Goal: Information Seeking & Learning: Find specific fact

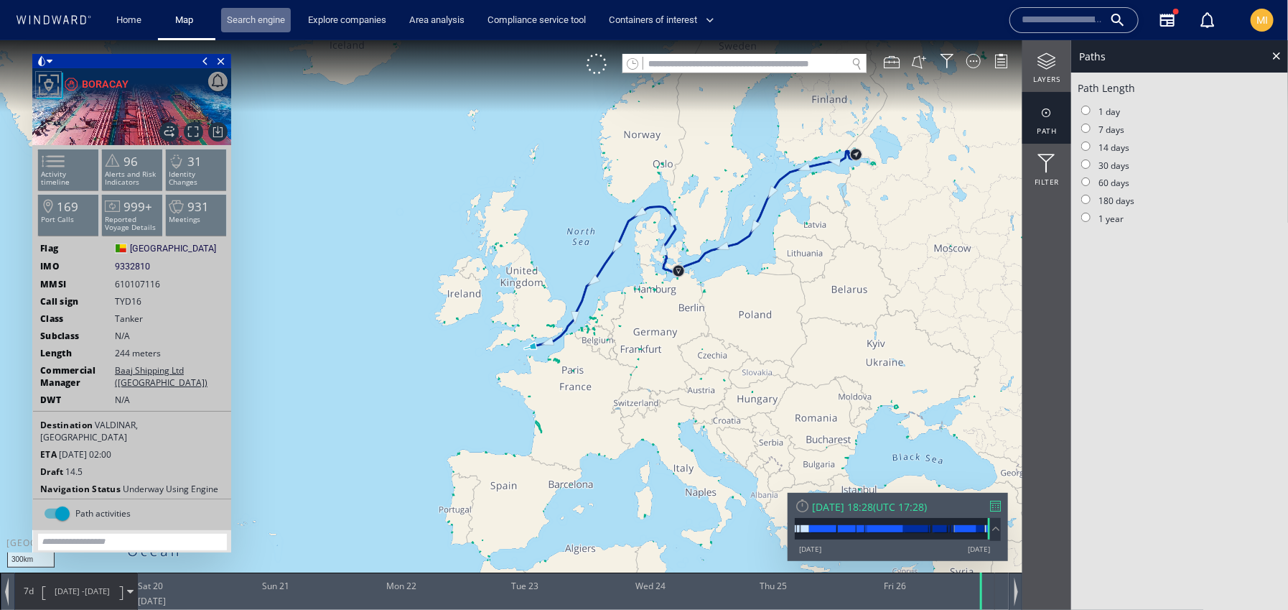
click at [253, 22] on link "Search engine" at bounding box center [256, 20] width 70 height 25
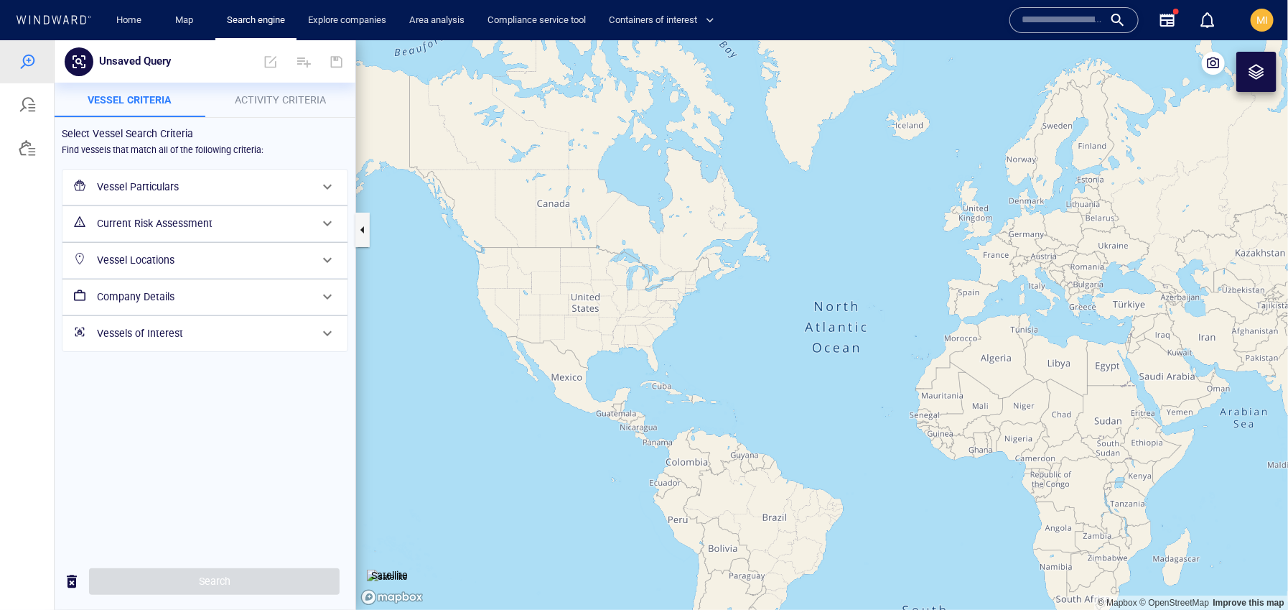
click at [201, 187] on h6 "Vessel Particulars" at bounding box center [203, 186] width 213 height 18
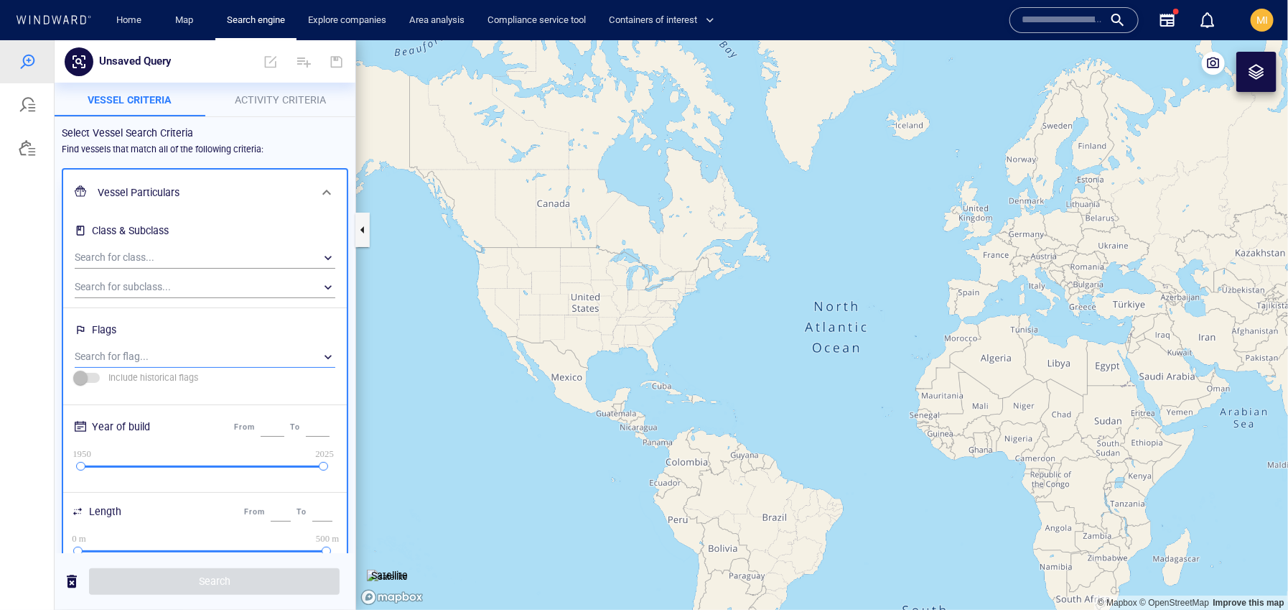
click at [162, 356] on div "​" at bounding box center [205, 356] width 261 height 22
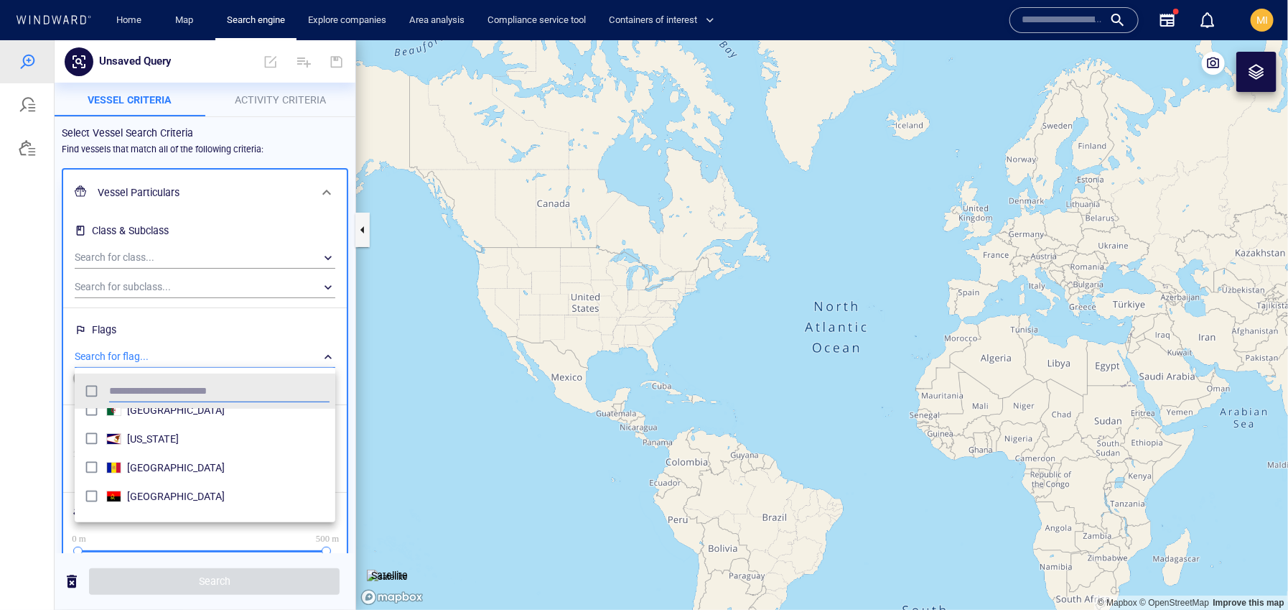
scroll to position [338, 0]
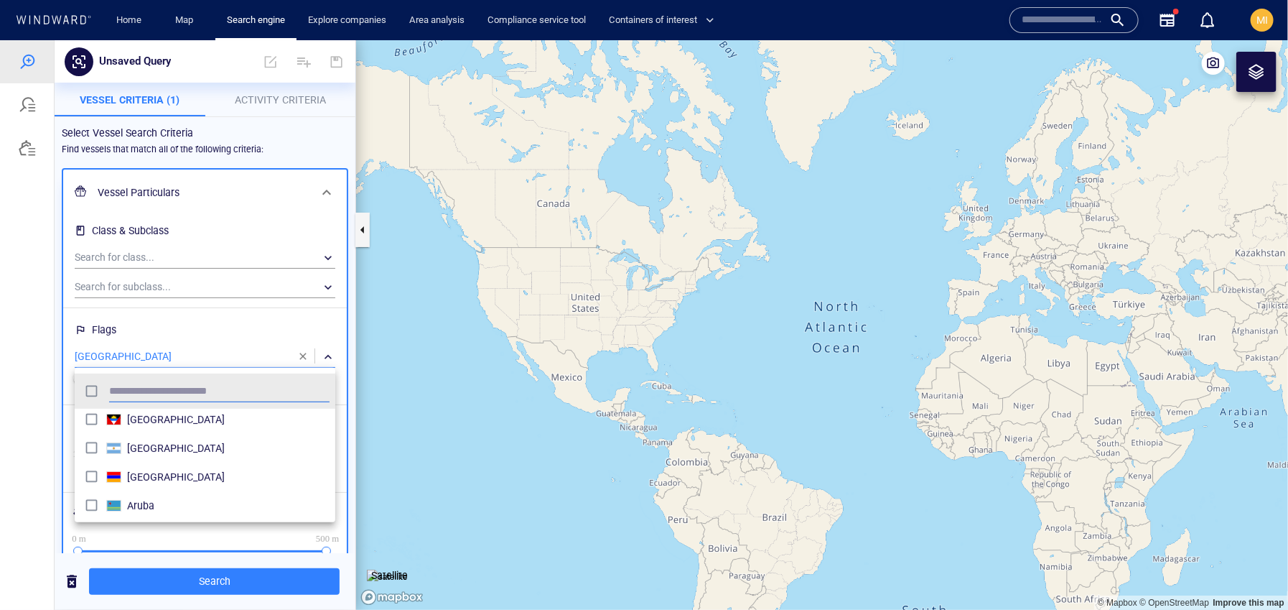
scroll to position [499, 0]
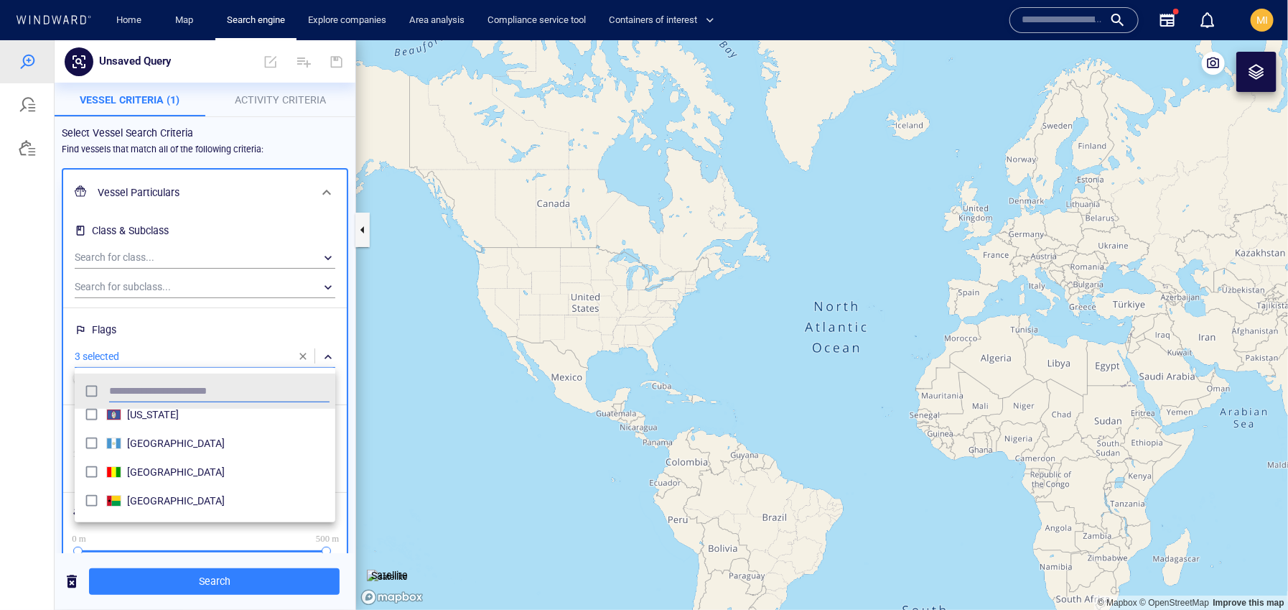
scroll to position [2687, 0]
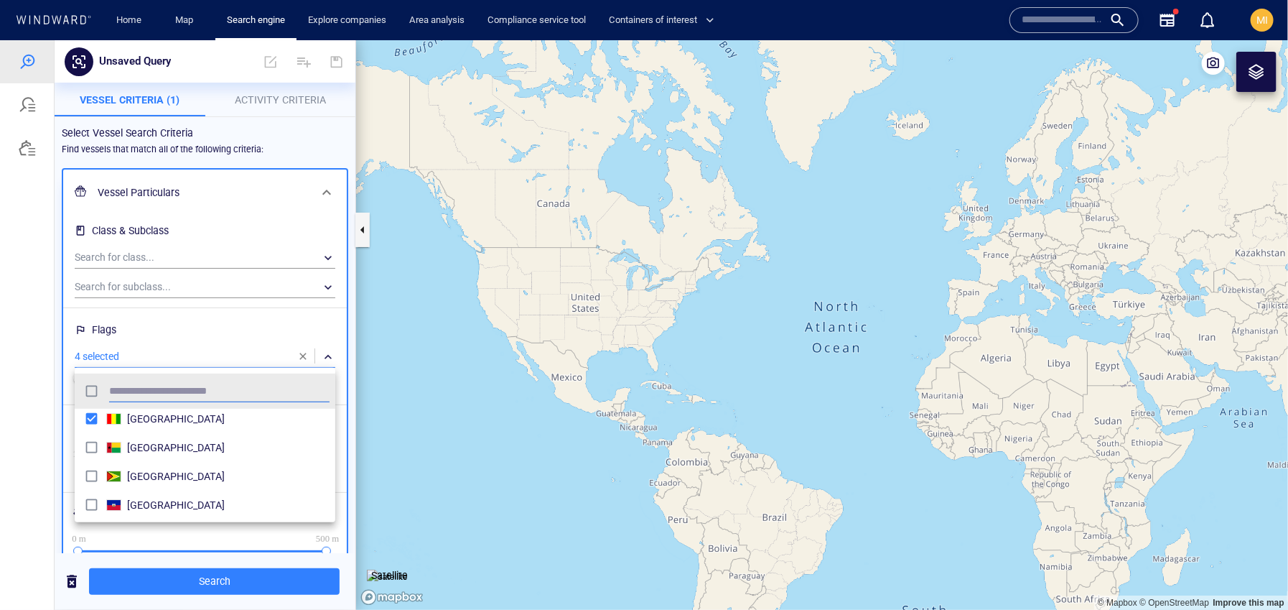
scroll to position [2738, 0]
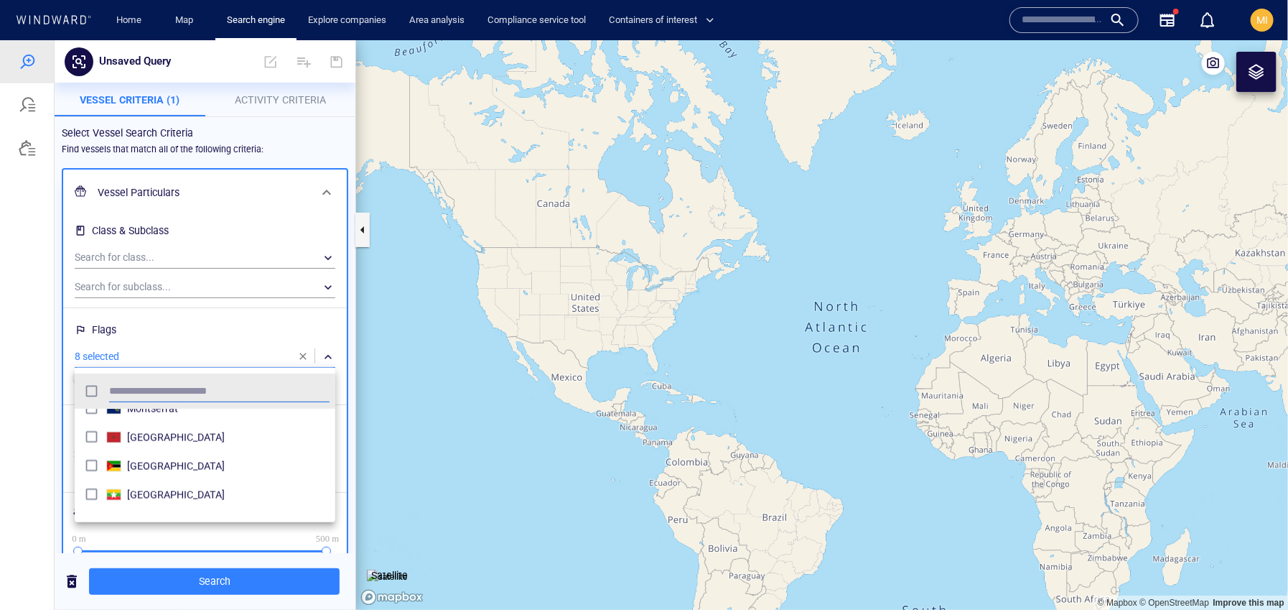
scroll to position [4299, 0]
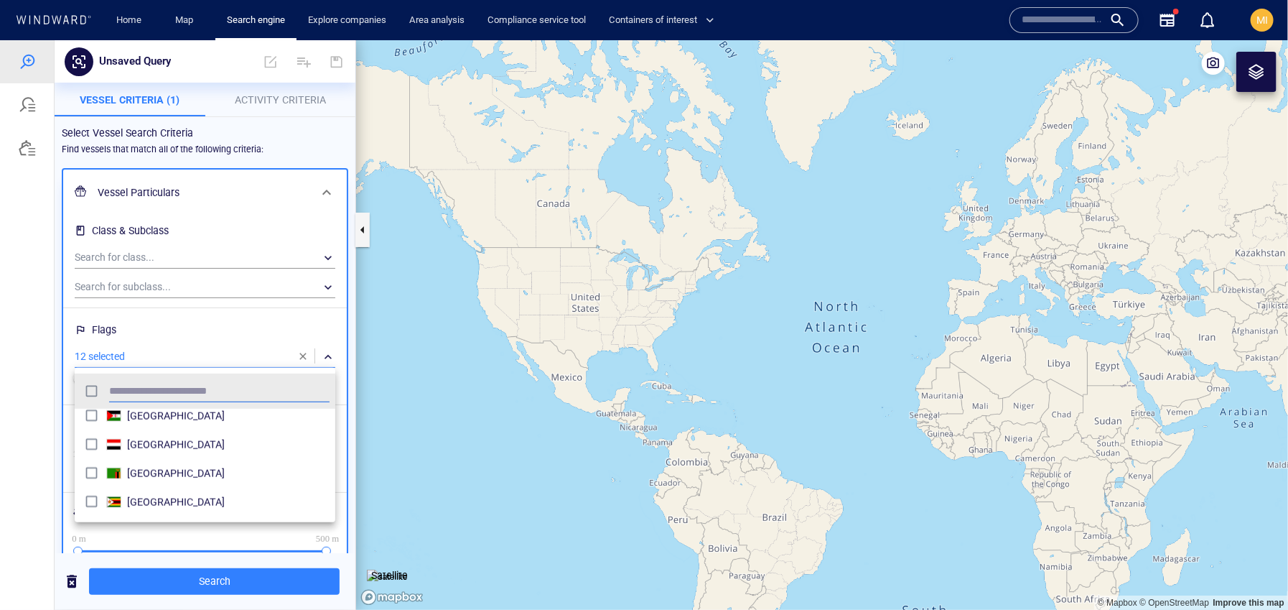
click at [228, 581] on div at bounding box center [644, 323] width 1288 height 569
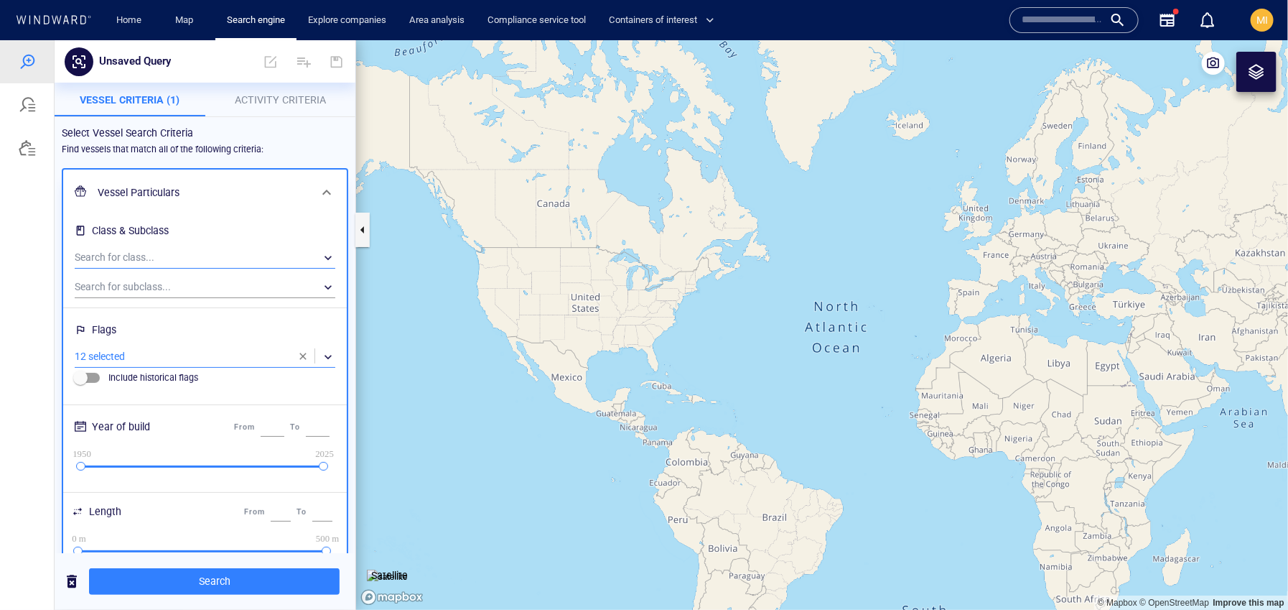
click at [217, 251] on div "​" at bounding box center [205, 257] width 261 height 22
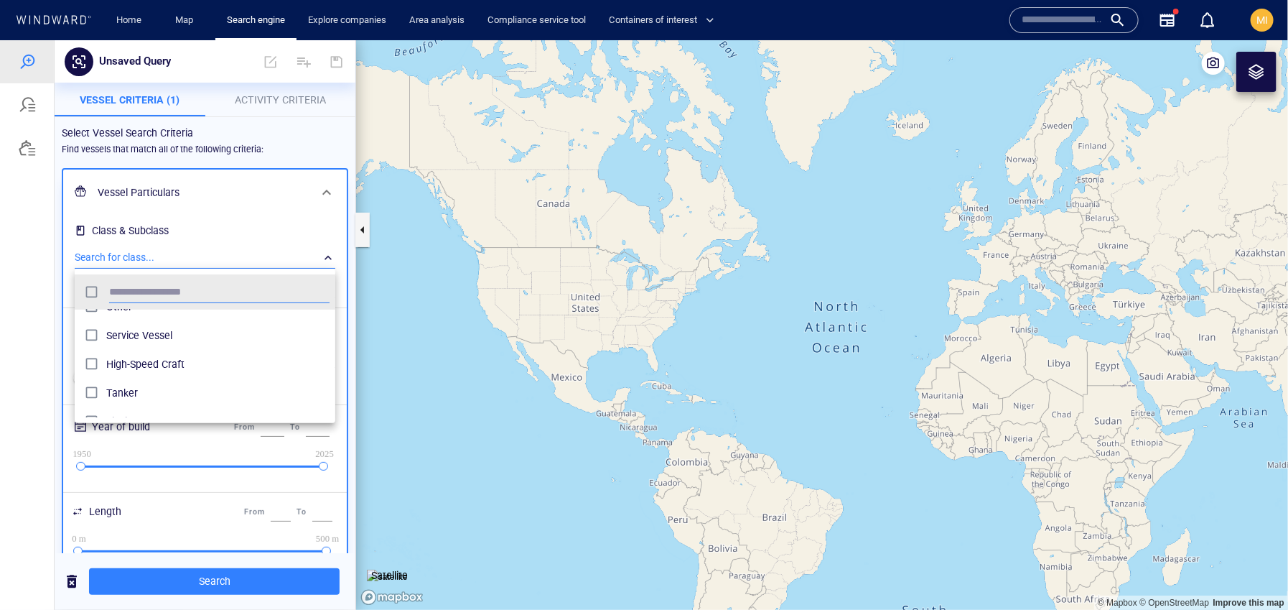
scroll to position [26, 0]
click at [218, 580] on div at bounding box center [644, 323] width 1288 height 569
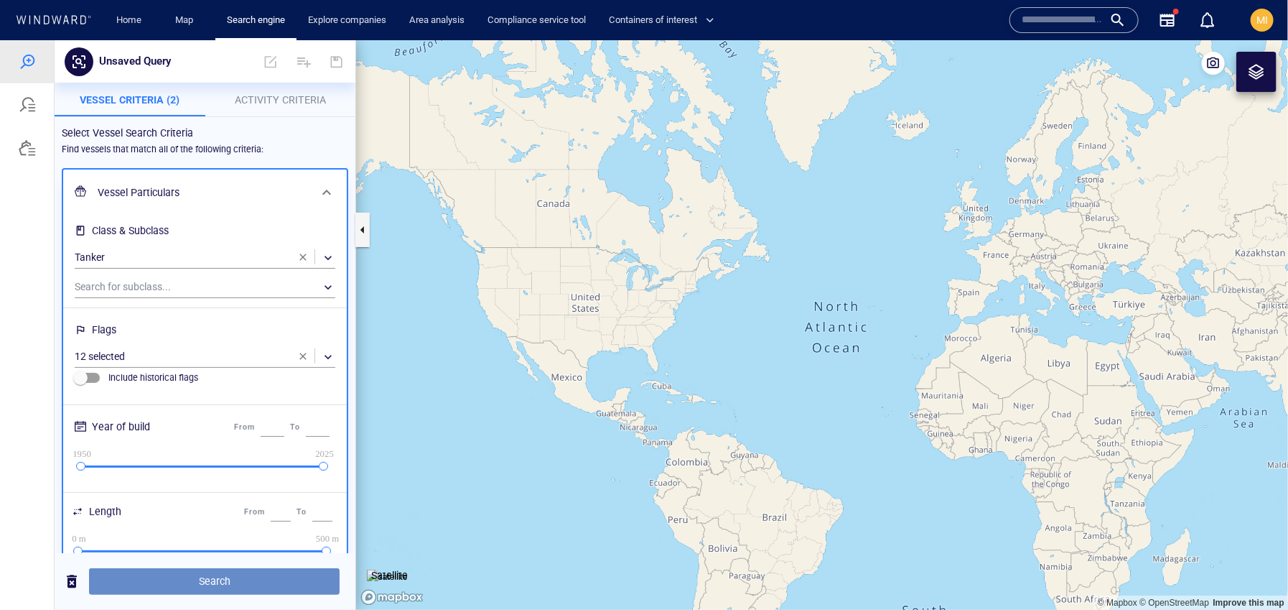
click at [215, 580] on span "Search" at bounding box center [215, 581] width 228 height 18
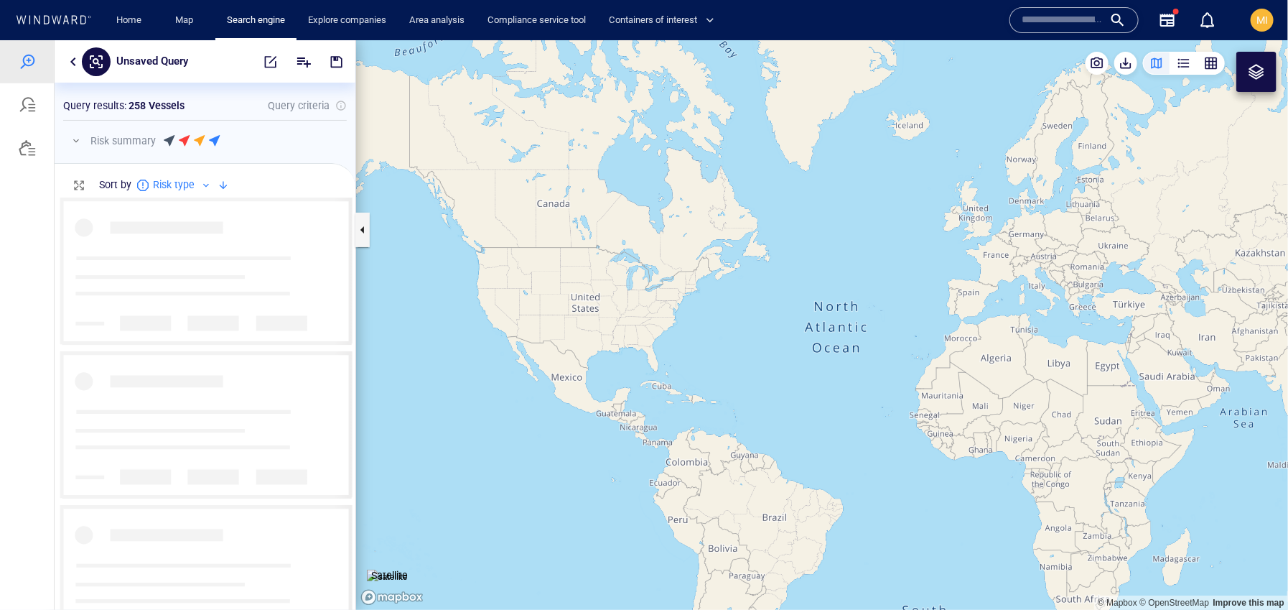
scroll to position [411, 301]
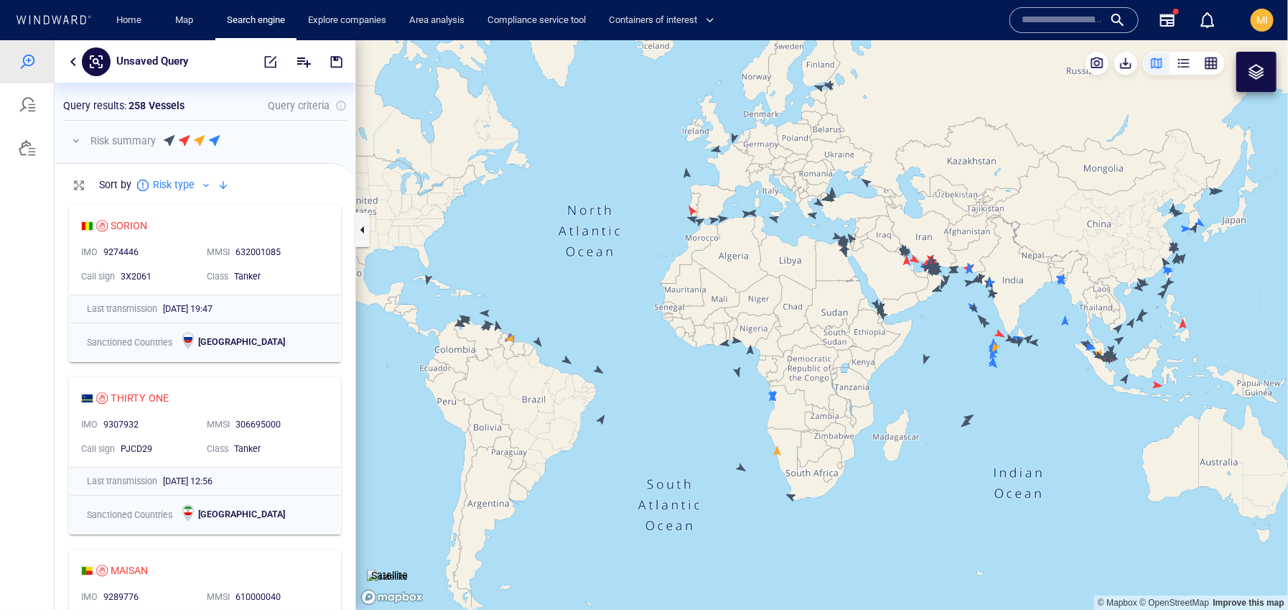
drag, startPoint x: 463, startPoint y: 242, endPoint x: 527, endPoint y: 162, distance: 102.7
click at [526, 162] on canvas "Map" at bounding box center [822, 323] width 932 height 569
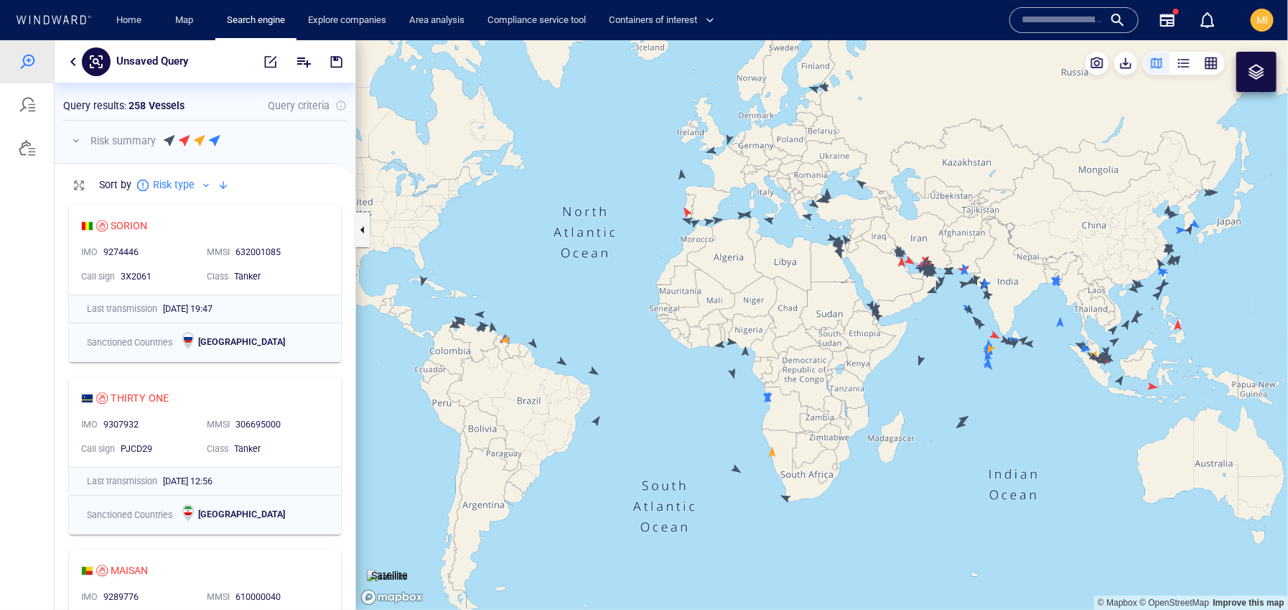
click at [422, 280] on canvas "Map" at bounding box center [822, 323] width 932 height 569
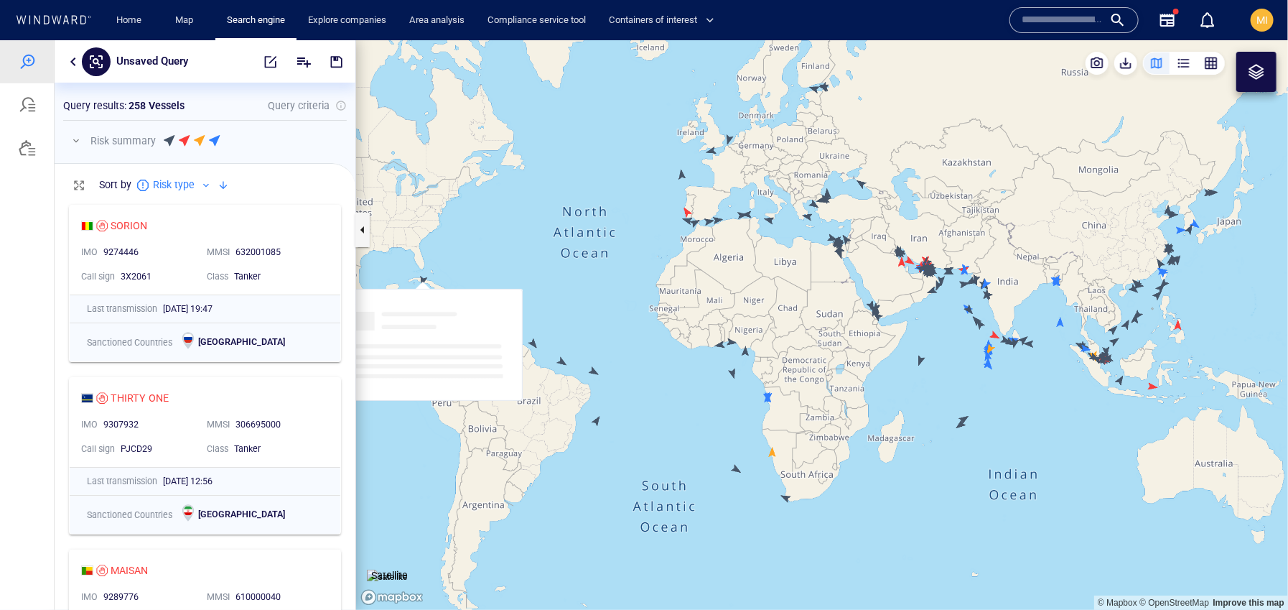
click at [422, 280] on canvas "Map" at bounding box center [822, 323] width 932 height 569
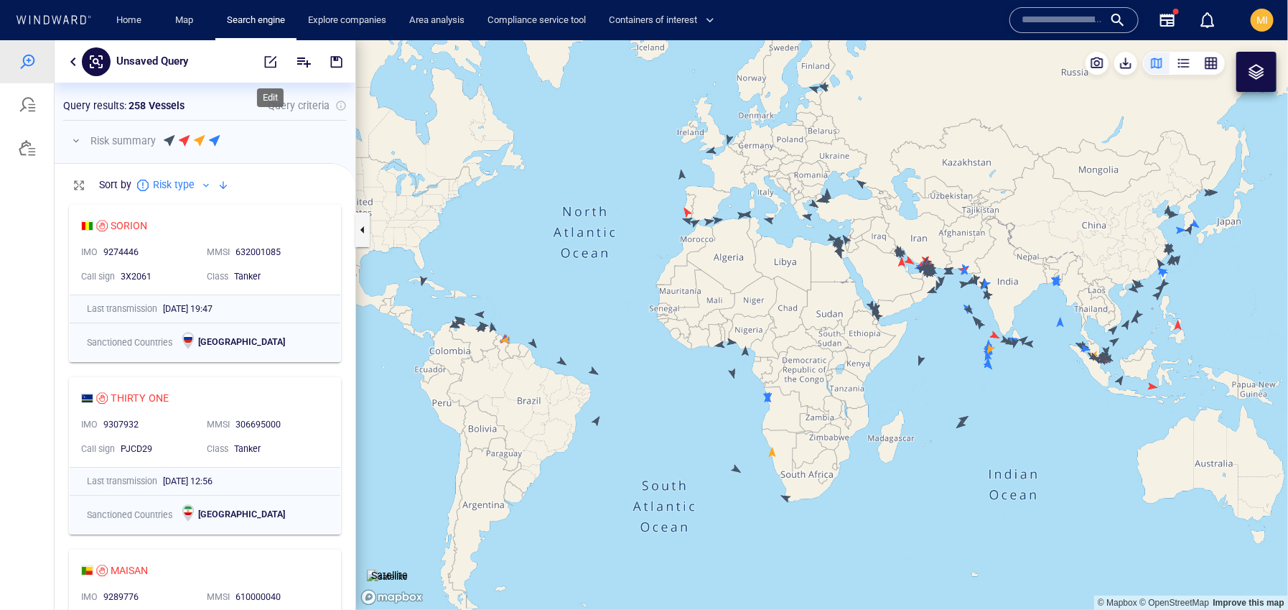
click at [269, 60] on span "button" at bounding box center [271, 61] width 14 height 14
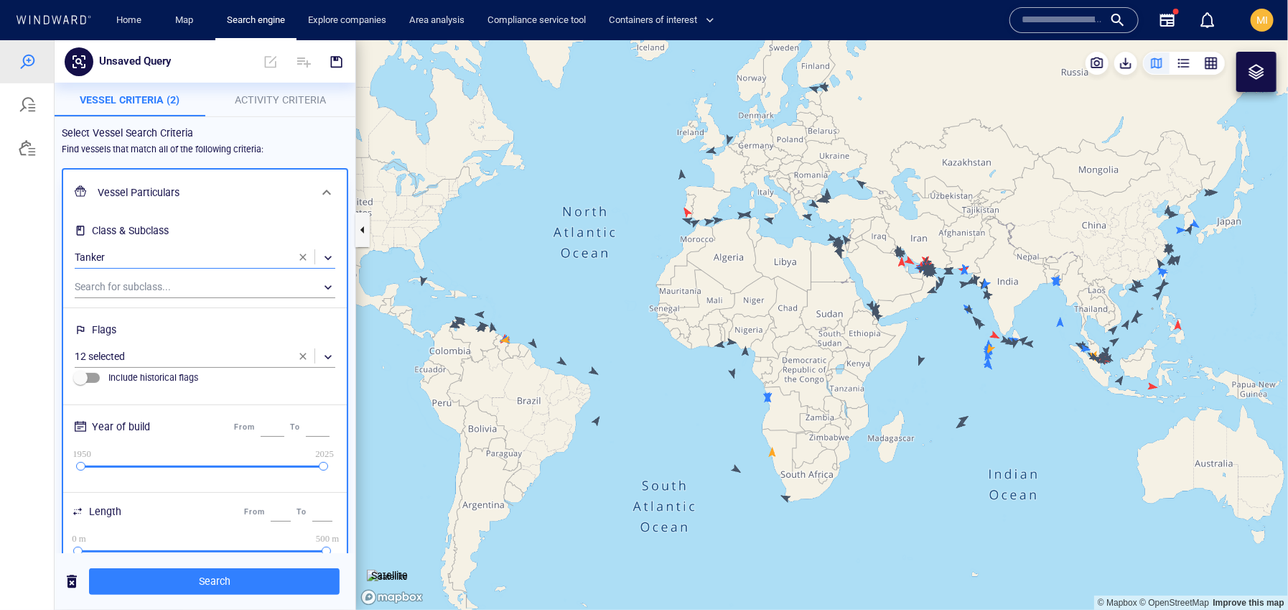
click at [192, 256] on div "​" at bounding box center [205, 257] width 261 height 22
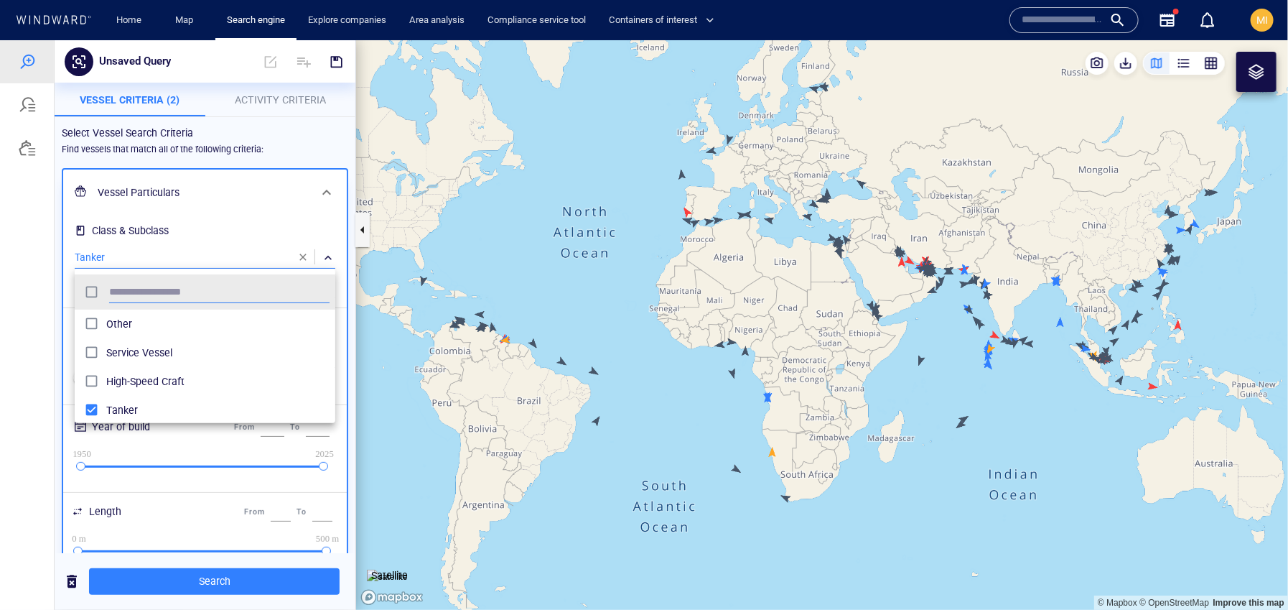
scroll to position [143, 261]
click at [302, 256] on div at bounding box center [644, 323] width 1288 height 569
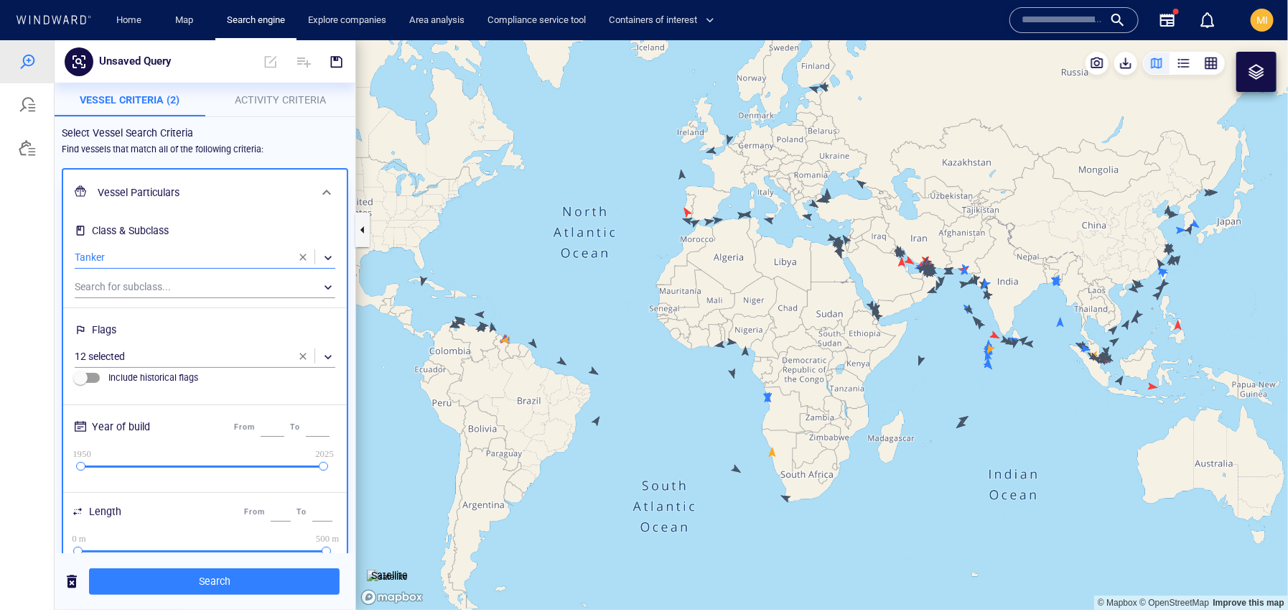
click at [304, 254] on span "button" at bounding box center [302, 256] width 11 height 11
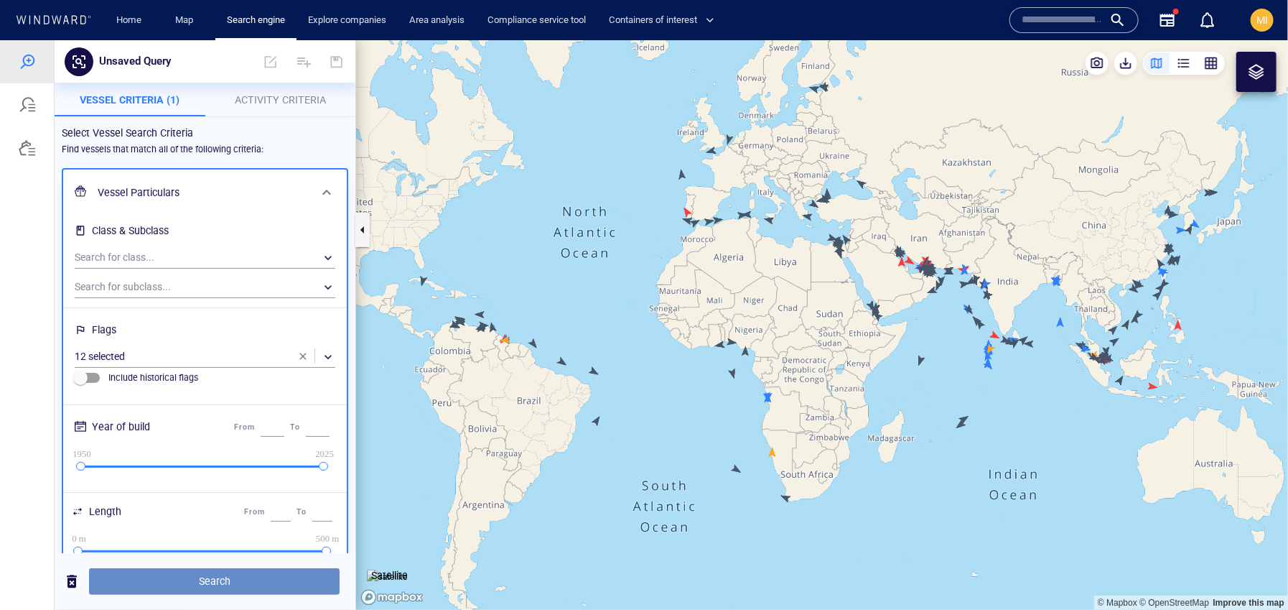
click at [194, 578] on span "Search" at bounding box center [215, 581] width 228 height 18
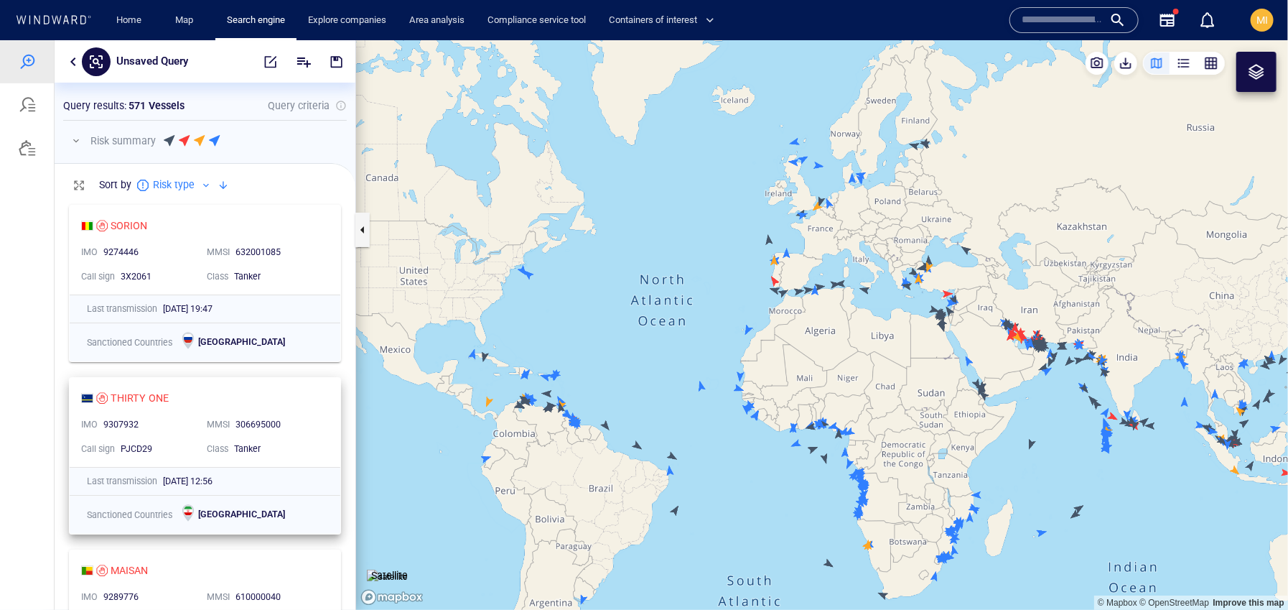
scroll to position [34, 0]
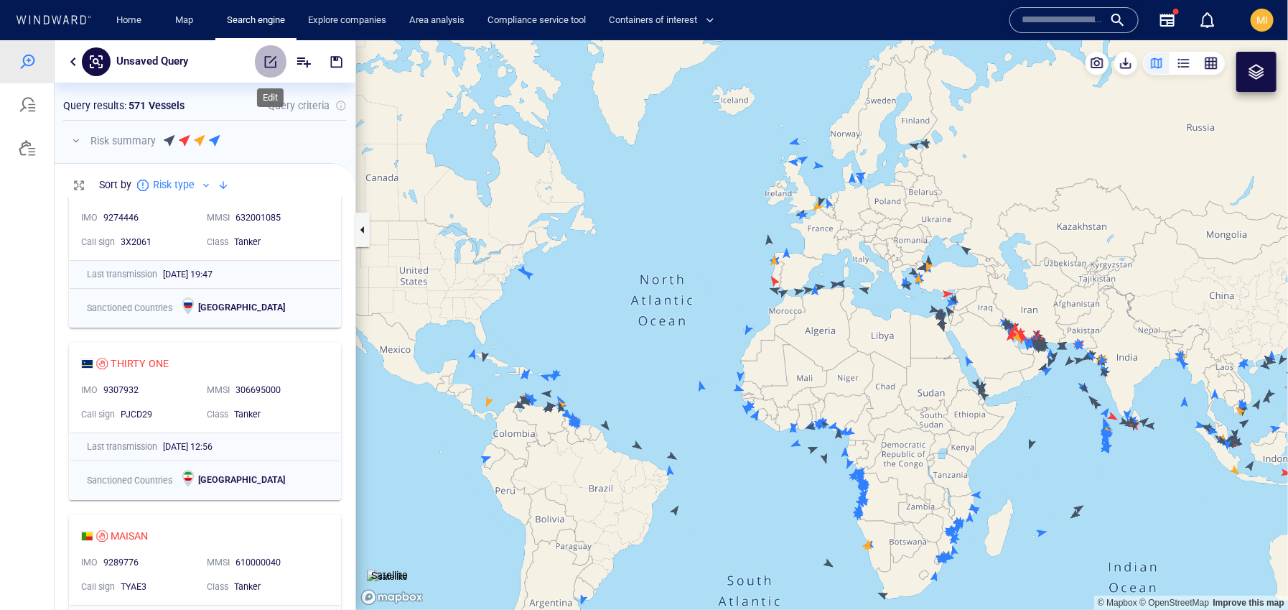
click at [264, 62] on span "button" at bounding box center [271, 61] width 14 height 14
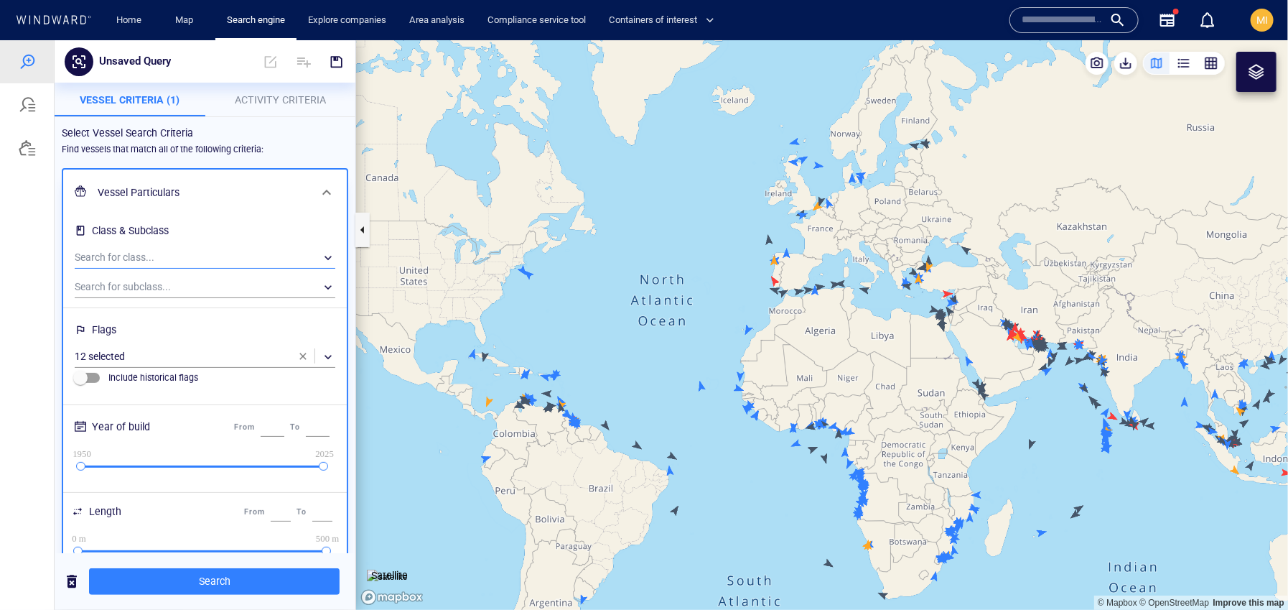
click at [185, 264] on div "​" at bounding box center [205, 257] width 261 height 22
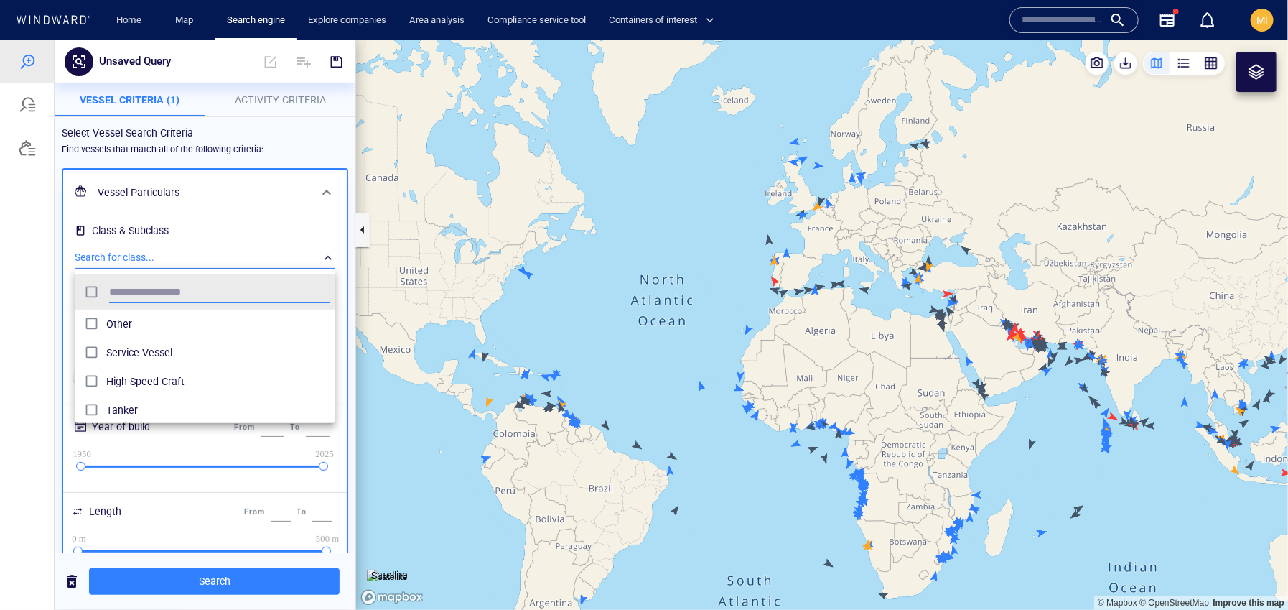
scroll to position [143, 261]
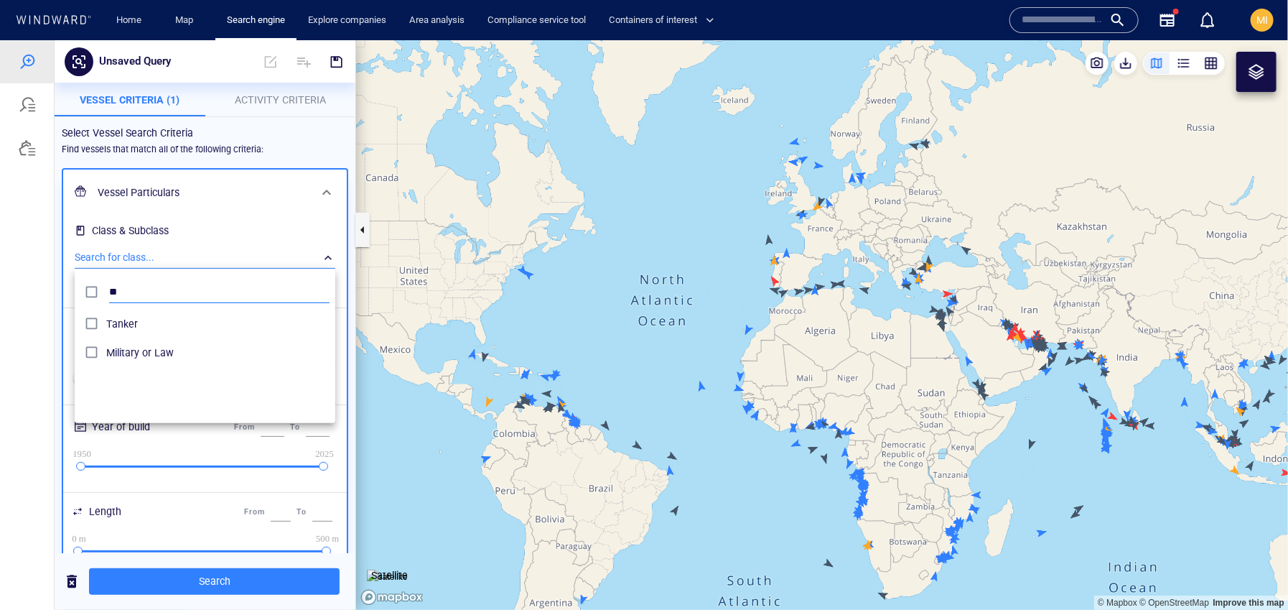
type input "*"
click at [274, 139] on div at bounding box center [644, 323] width 1288 height 569
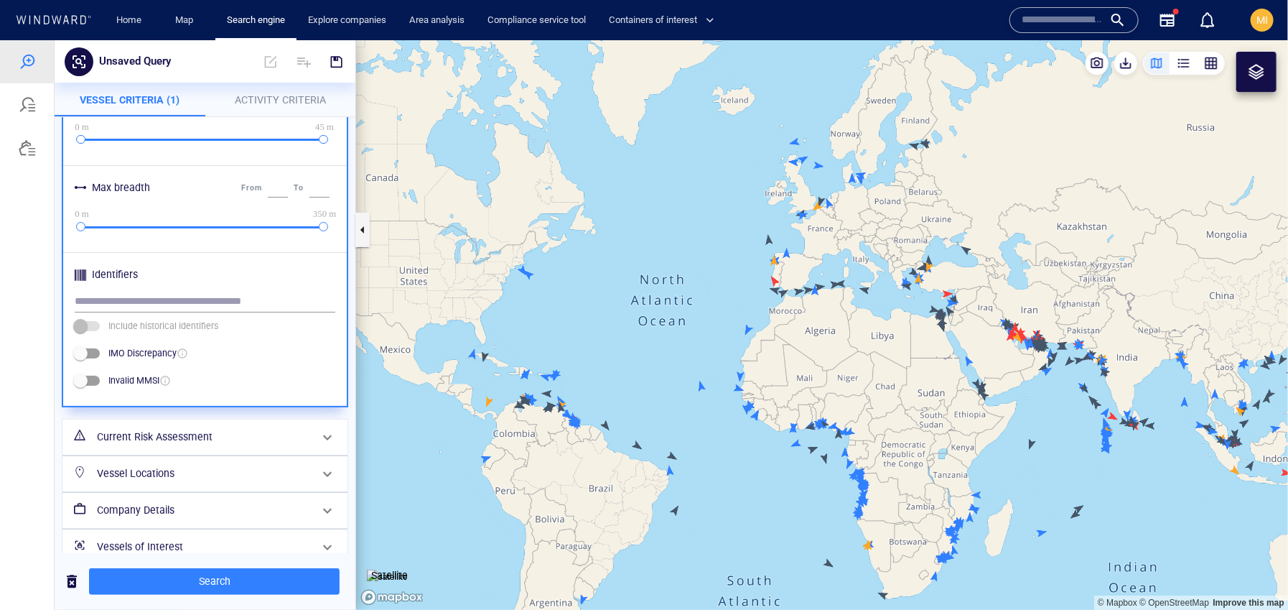
scroll to position [595, 0]
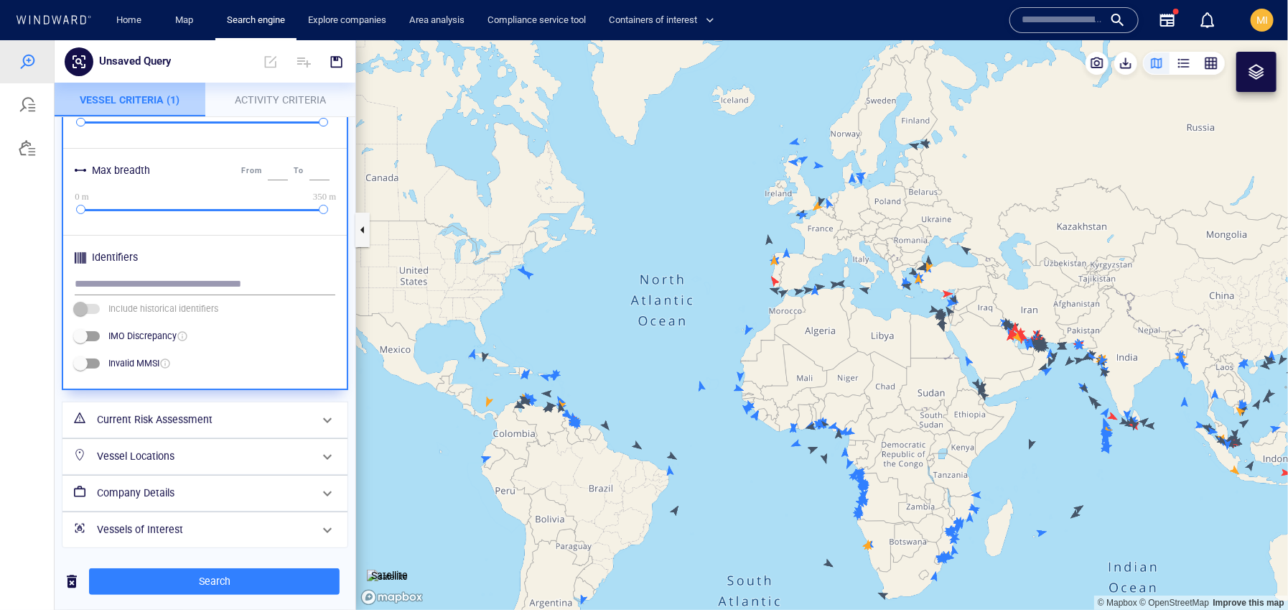
click at [166, 99] on span "Vessel Criteria (1)" at bounding box center [130, 98] width 100 height 11
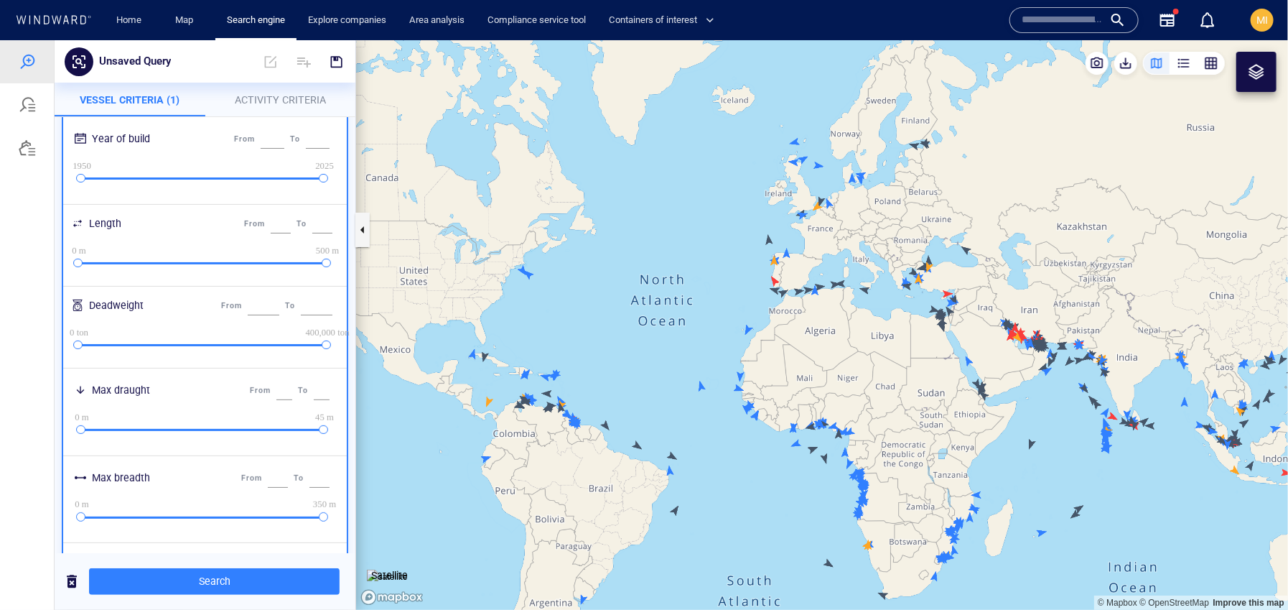
scroll to position [0, 0]
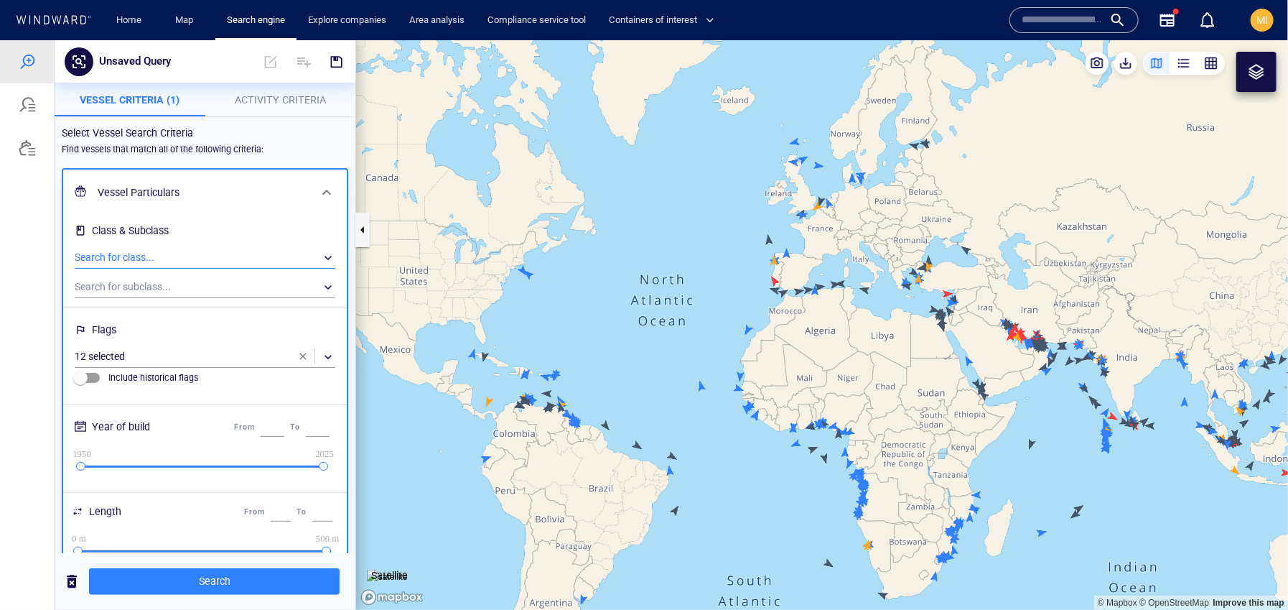
click at [182, 253] on div "​" at bounding box center [205, 257] width 261 height 22
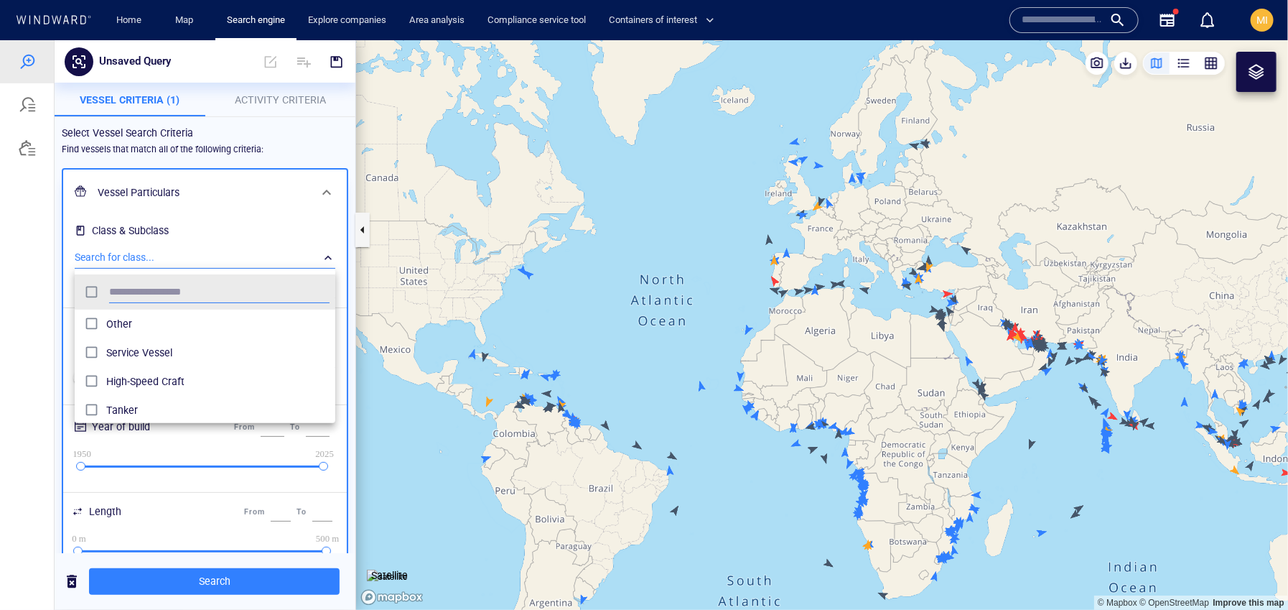
scroll to position [143, 261]
click at [248, 98] on div at bounding box center [644, 323] width 1288 height 569
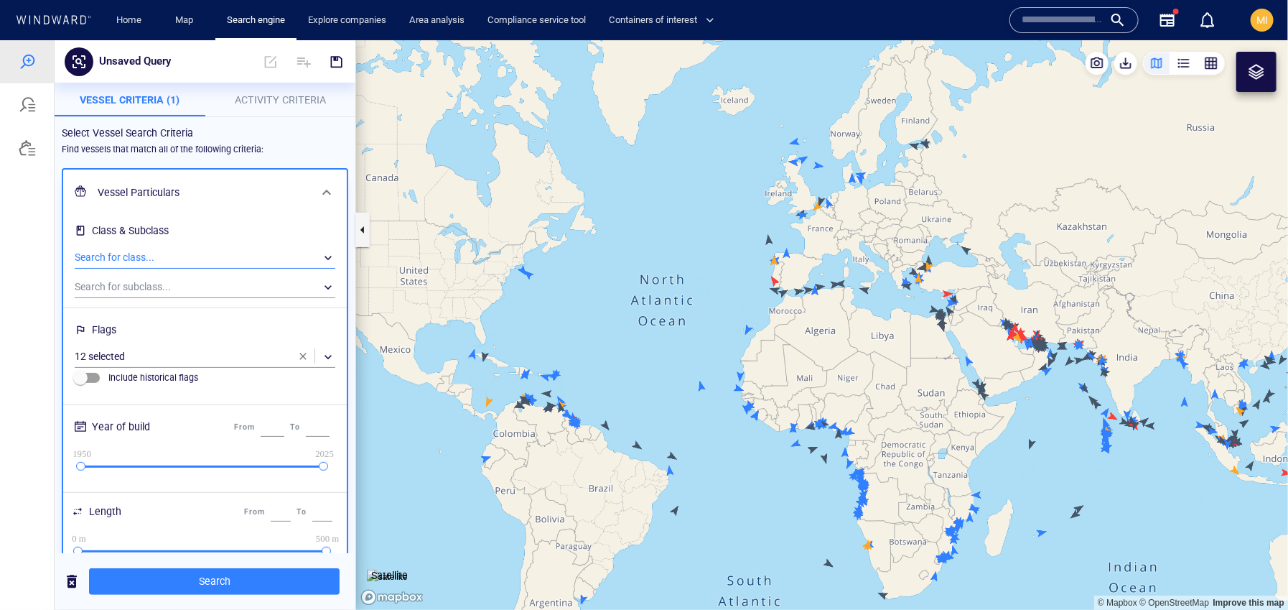
click at [245, 97] on span "Activity Criteria" at bounding box center [280, 98] width 91 height 11
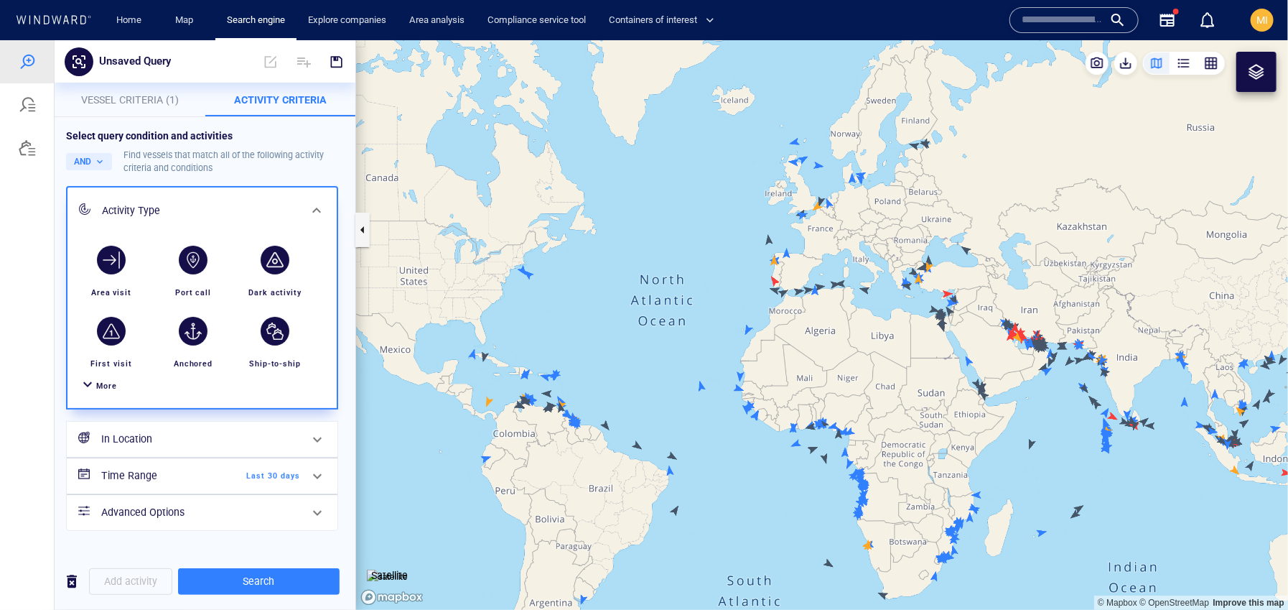
click at [153, 101] on span "Vessel Criteria (1)" at bounding box center [130, 98] width 98 height 11
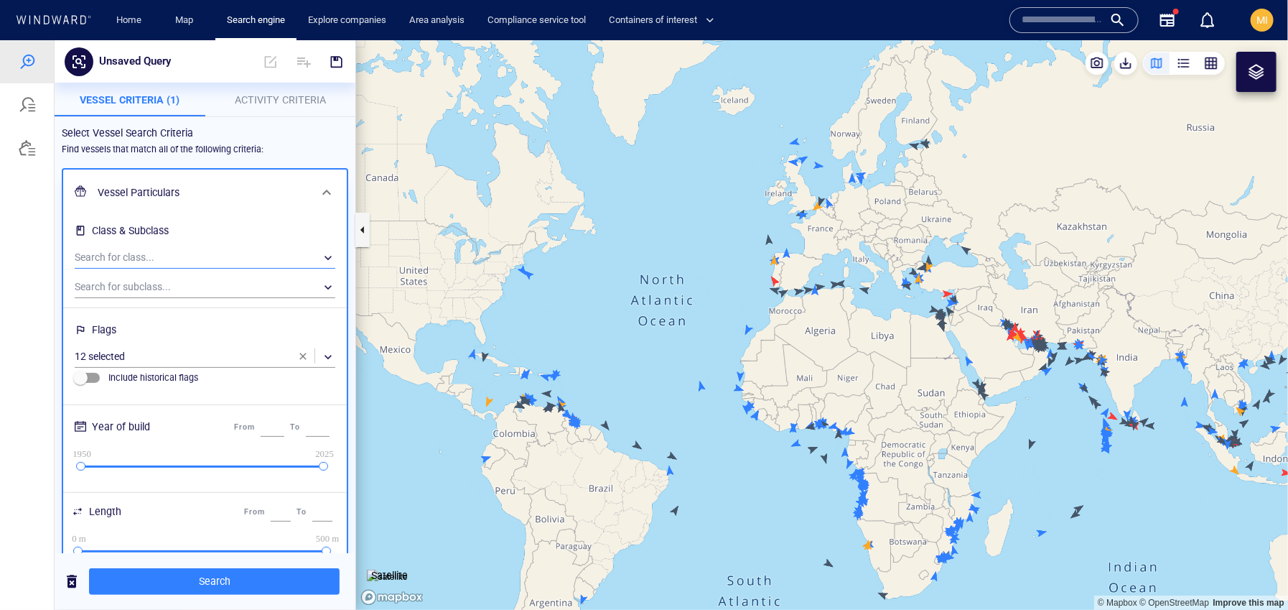
scroll to position [11, 0]
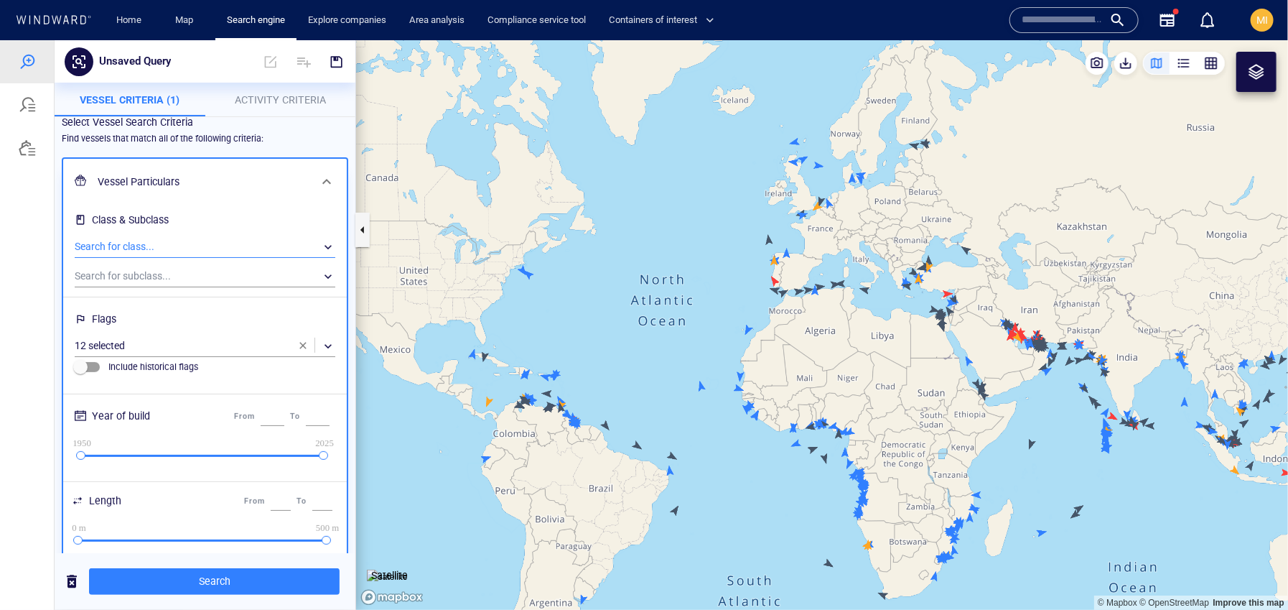
click at [166, 246] on div "​" at bounding box center [205, 247] width 261 height 22
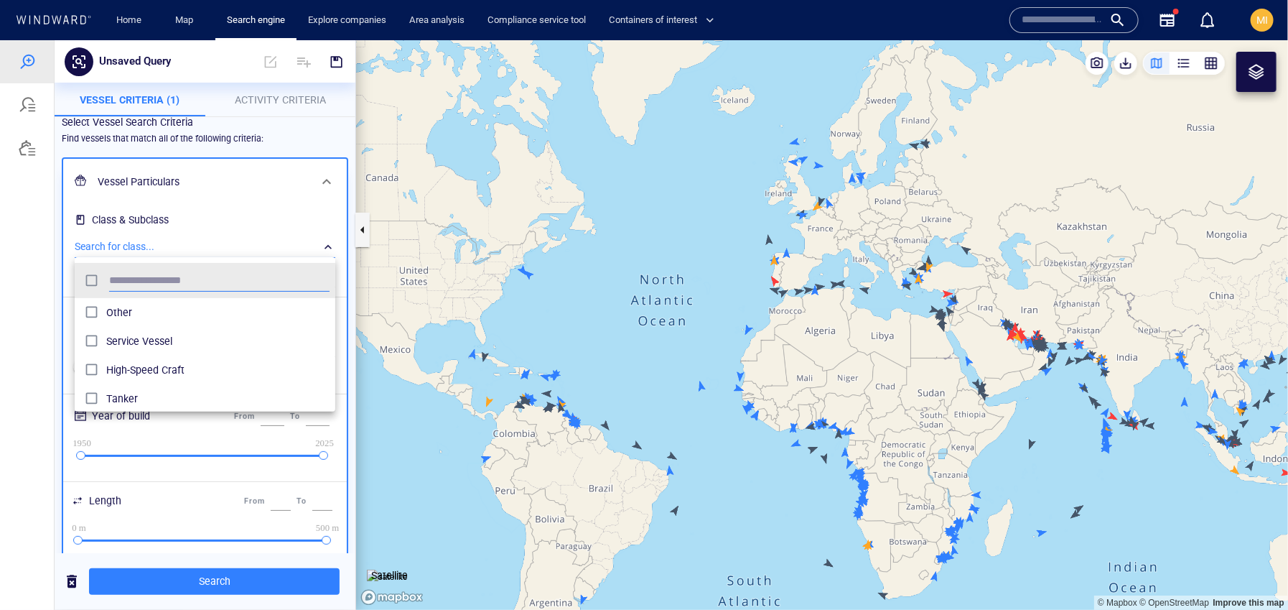
scroll to position [143, 261]
click at [169, 247] on div at bounding box center [644, 323] width 1288 height 569
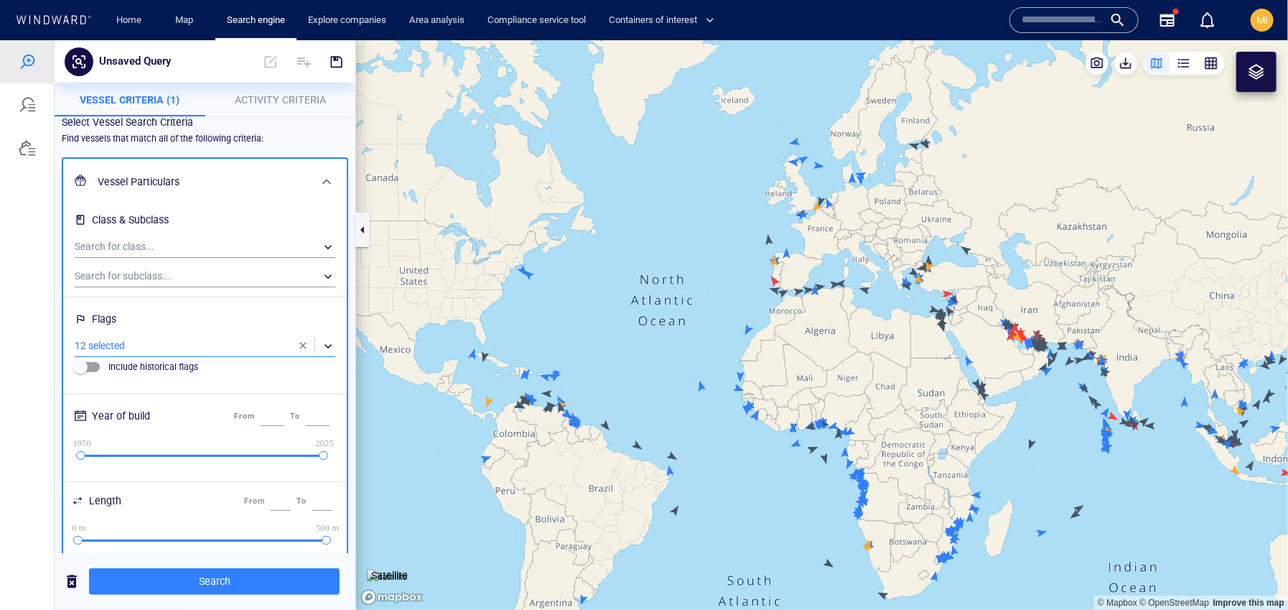
click at [158, 343] on div "​" at bounding box center [205, 346] width 261 height 22
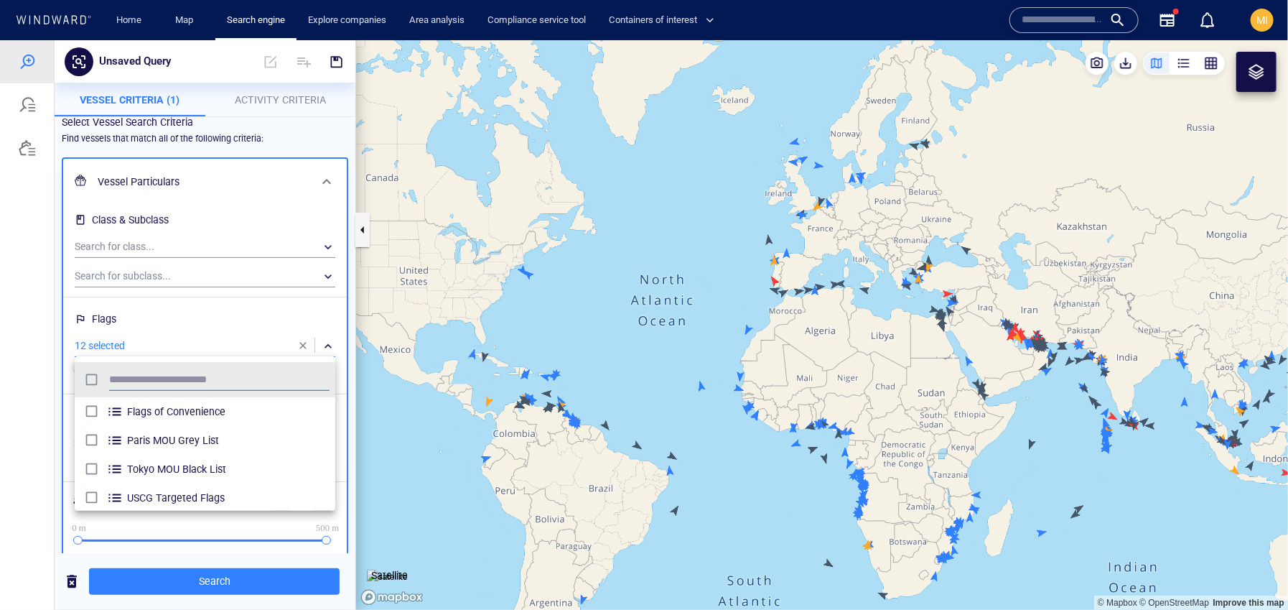
click at [302, 345] on div at bounding box center [644, 323] width 1288 height 569
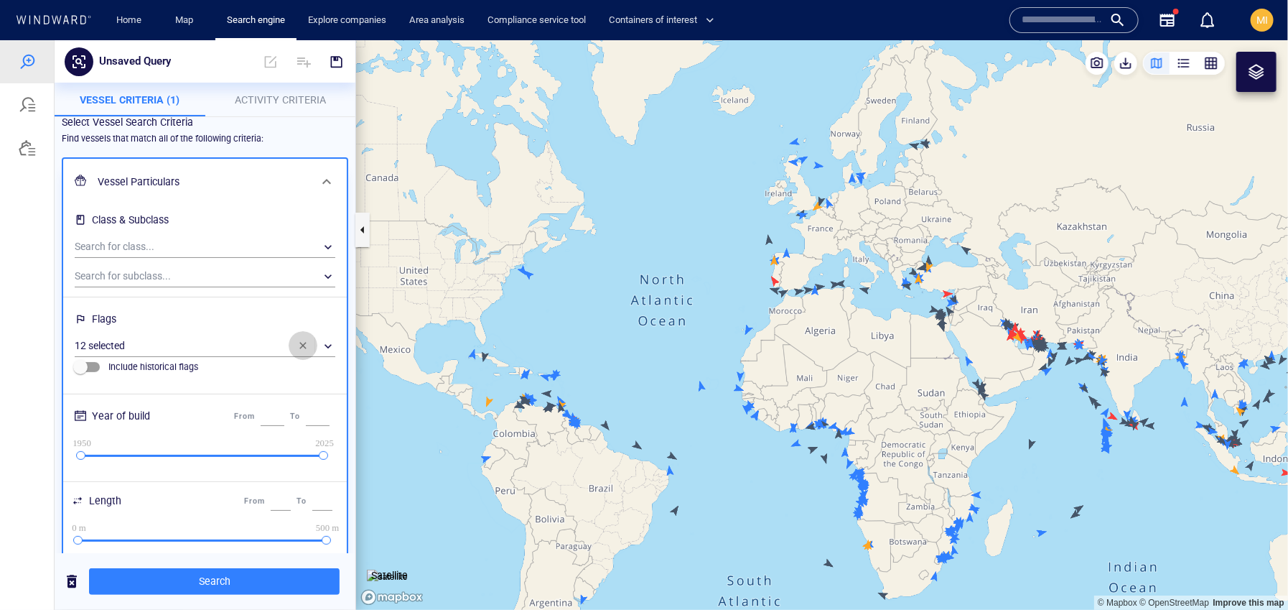
click at [302, 341] on span "button" at bounding box center [302, 344] width 11 height 11
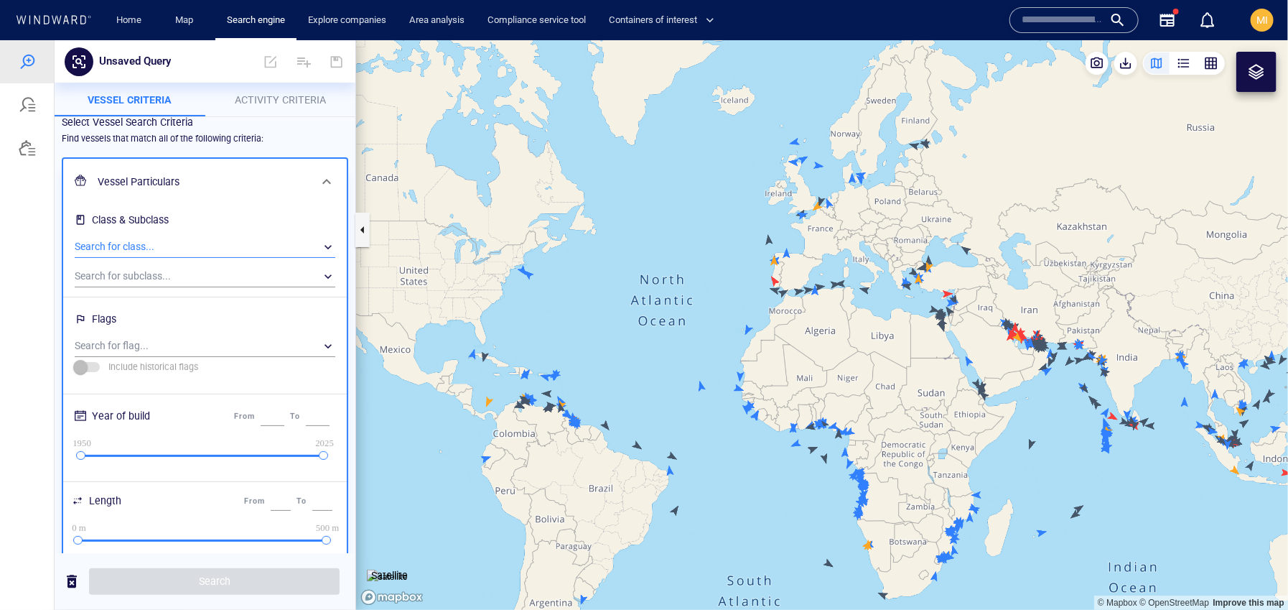
click at [157, 250] on div "​" at bounding box center [205, 247] width 261 height 22
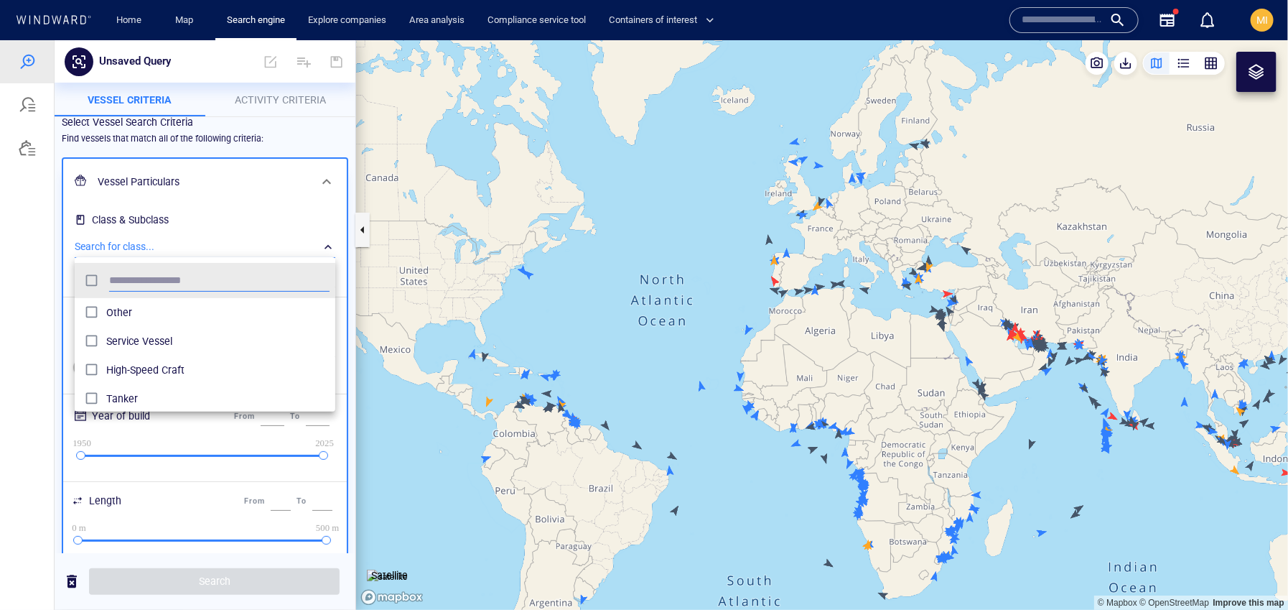
scroll to position [143, 261]
type input "*"
click at [344, 395] on div at bounding box center [644, 323] width 1288 height 569
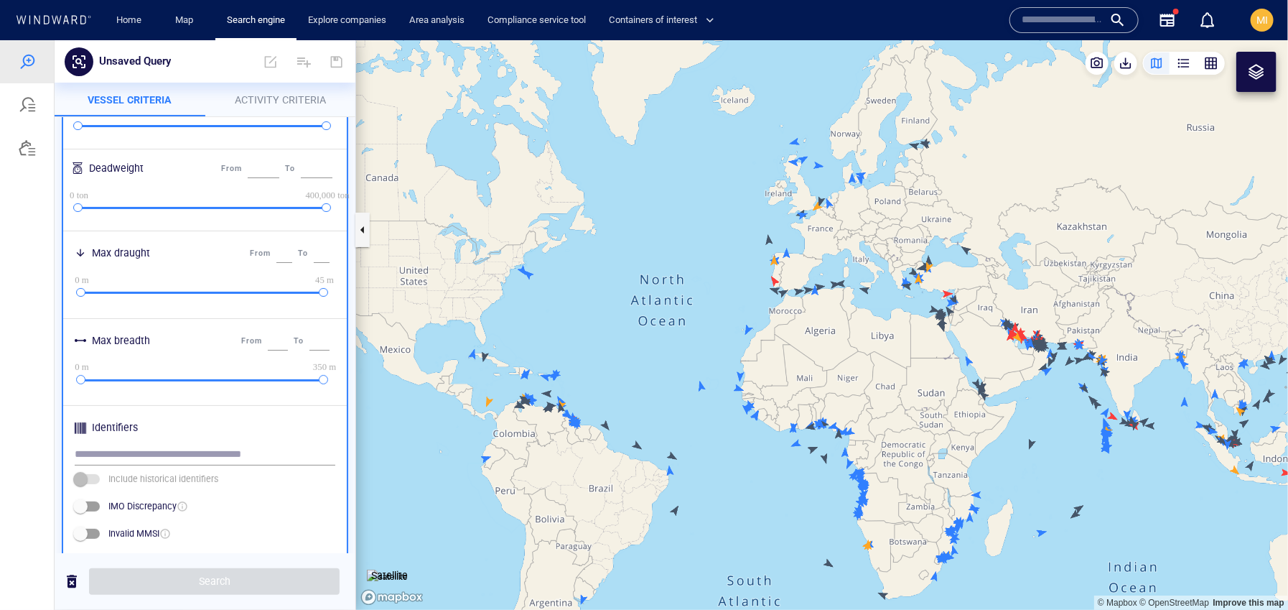
scroll to position [595, 0]
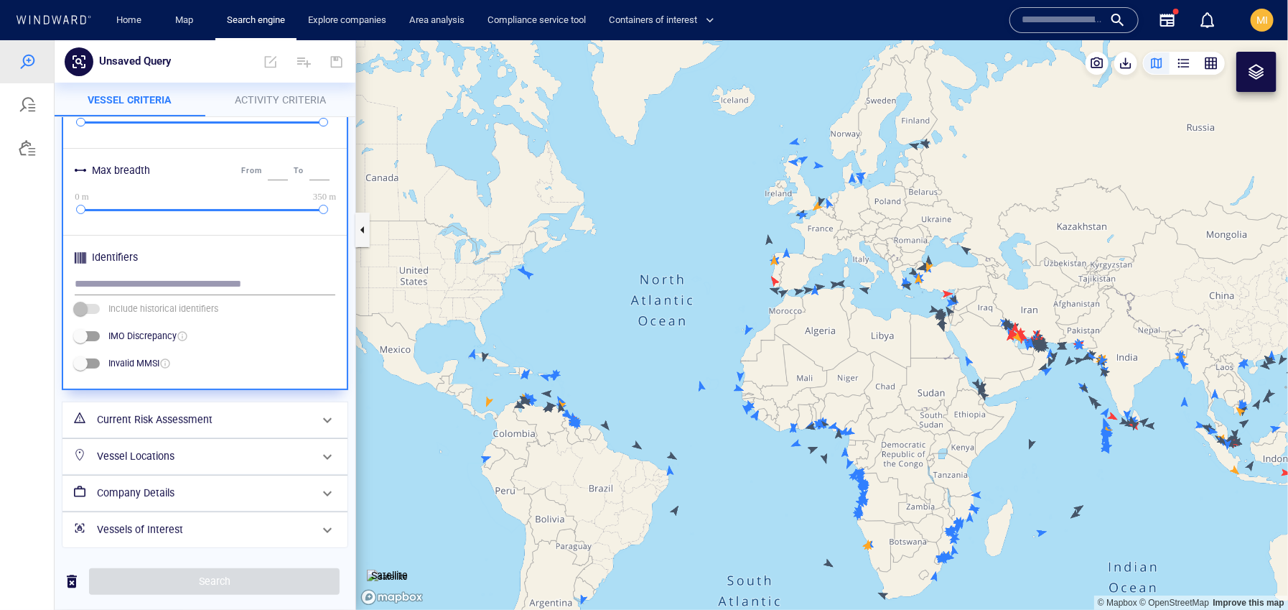
click at [187, 531] on h6 "Vessels of Interest" at bounding box center [203, 529] width 213 height 18
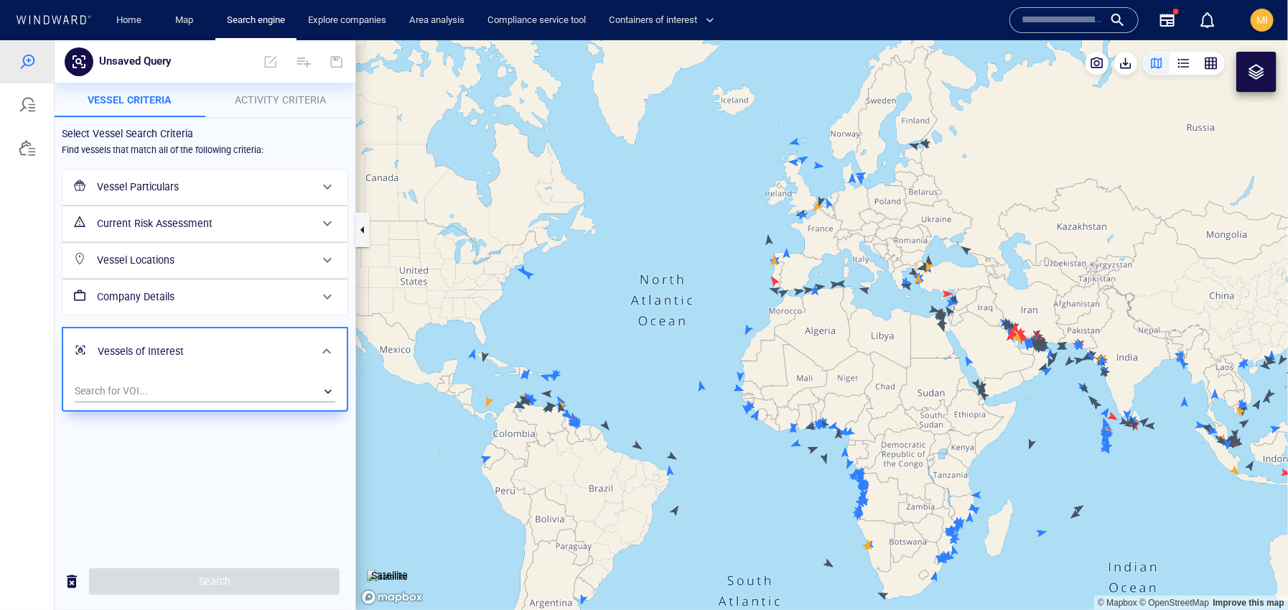
scroll to position [0, 0]
click at [216, 386] on div "​" at bounding box center [205, 391] width 261 height 22
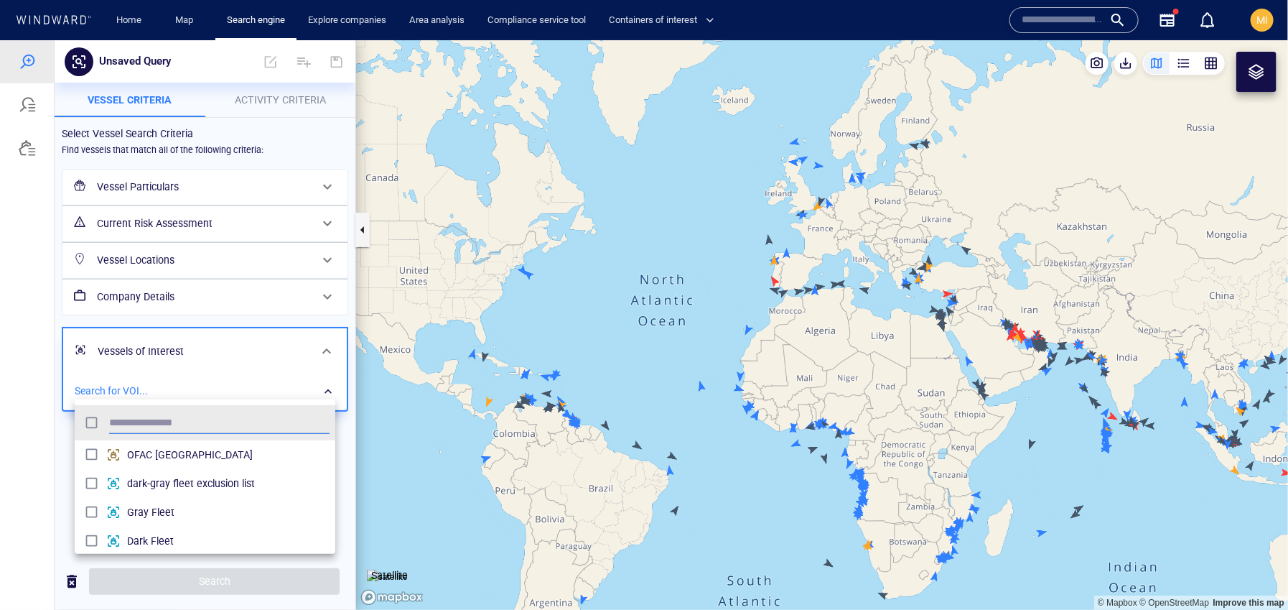
scroll to position [143, 261]
type input "***"
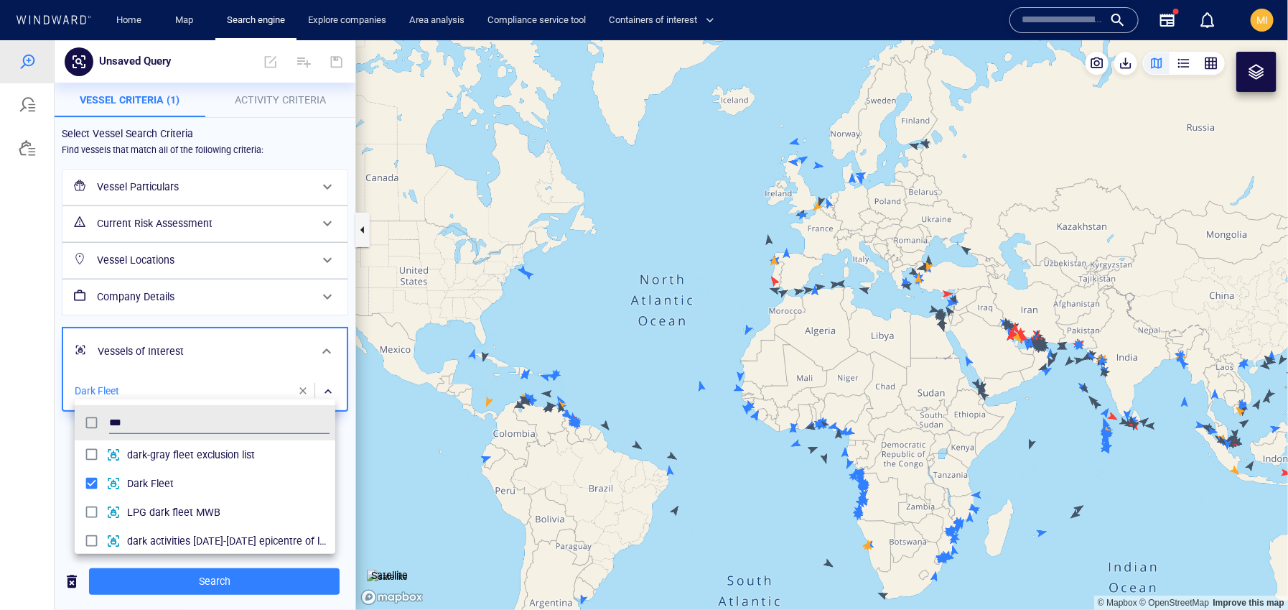
click at [231, 581] on div at bounding box center [644, 323] width 1288 height 569
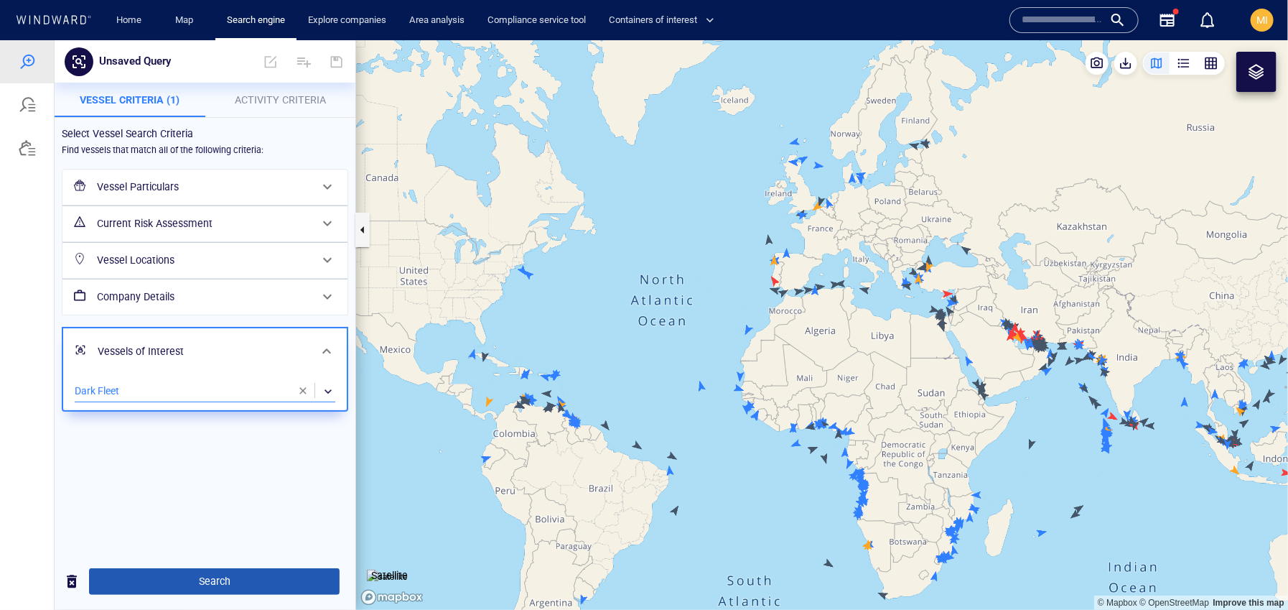
click at [231, 581] on span "Search" at bounding box center [215, 581] width 228 height 18
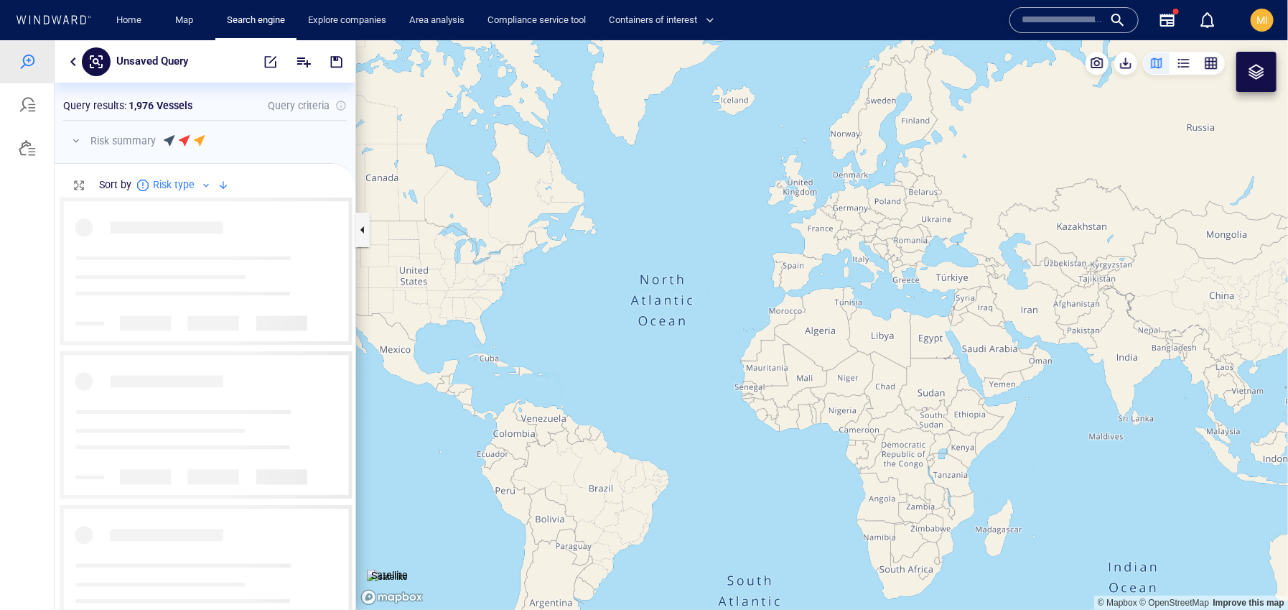
scroll to position [411, 301]
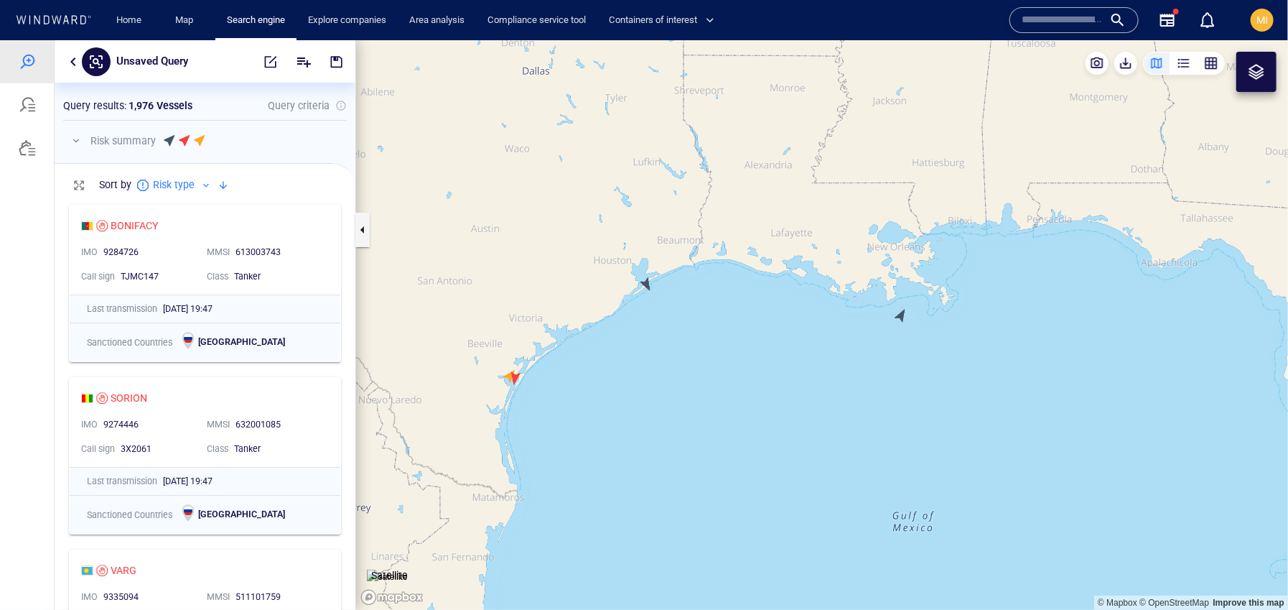
click at [520, 370] on canvas "Map" at bounding box center [822, 323] width 932 height 569
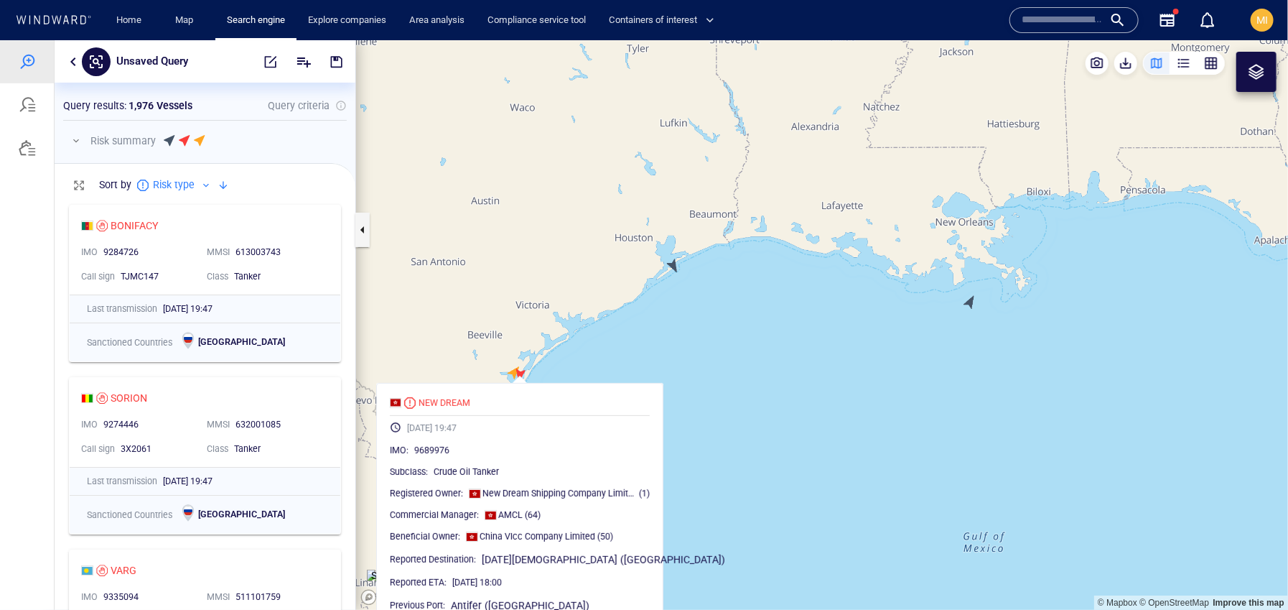
click at [536, 344] on canvas "Map" at bounding box center [822, 323] width 932 height 569
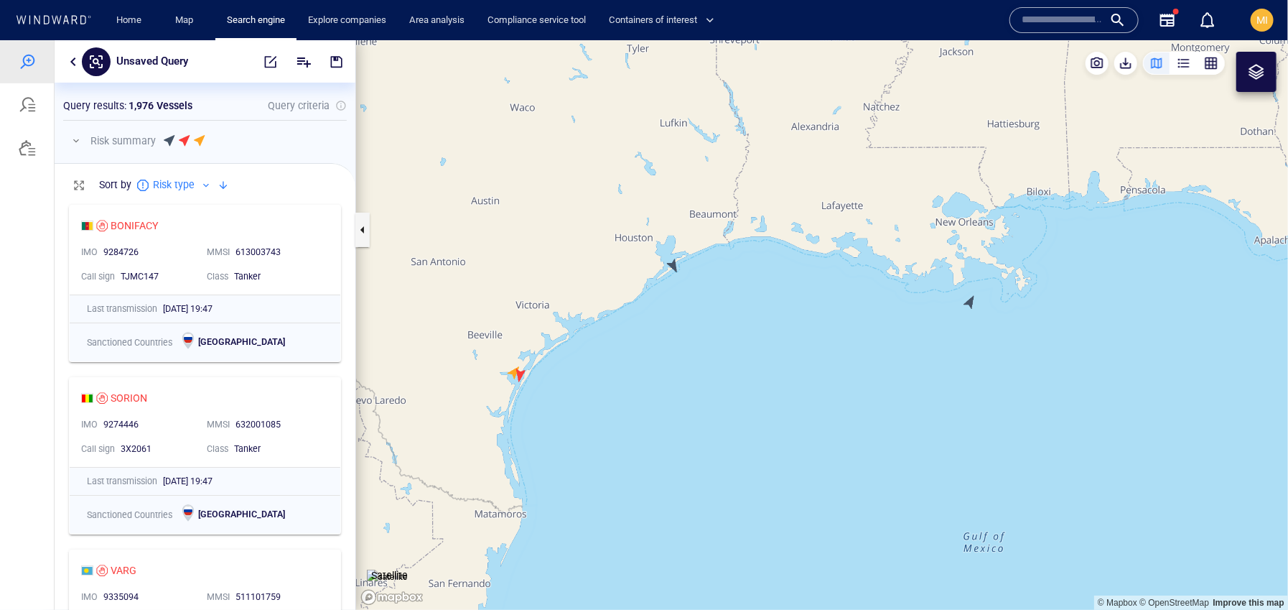
click at [516, 370] on canvas "Map" at bounding box center [822, 323] width 932 height 569
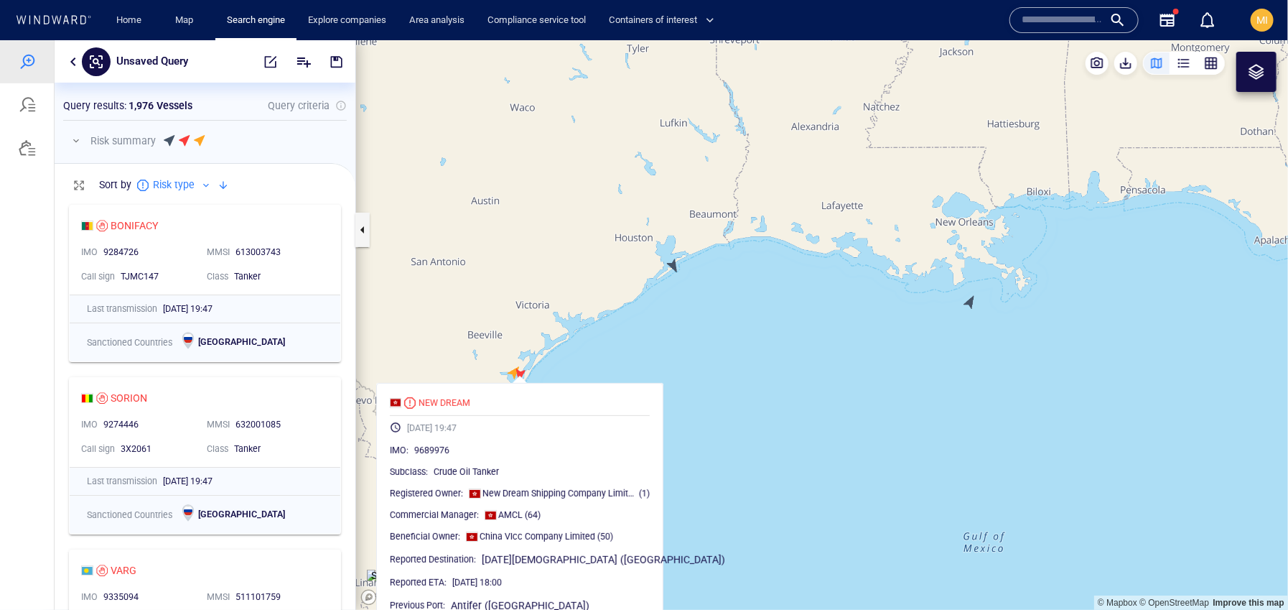
click at [516, 370] on canvas "Map" at bounding box center [822, 323] width 932 height 569
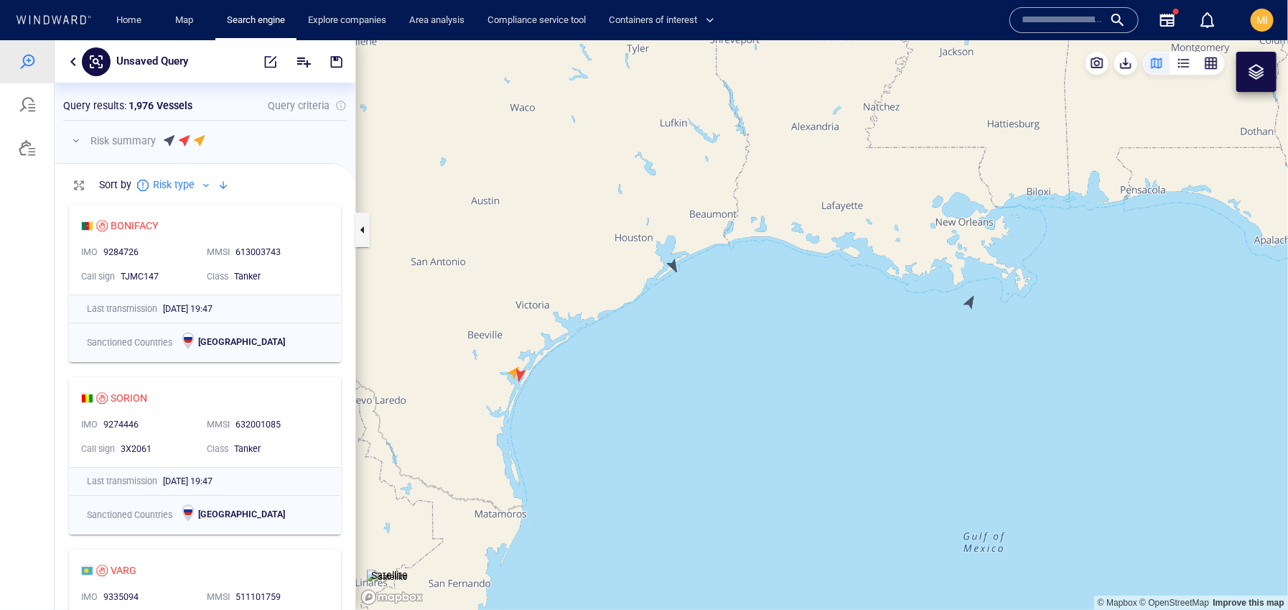
click at [675, 265] on canvas "Map" at bounding box center [822, 323] width 932 height 569
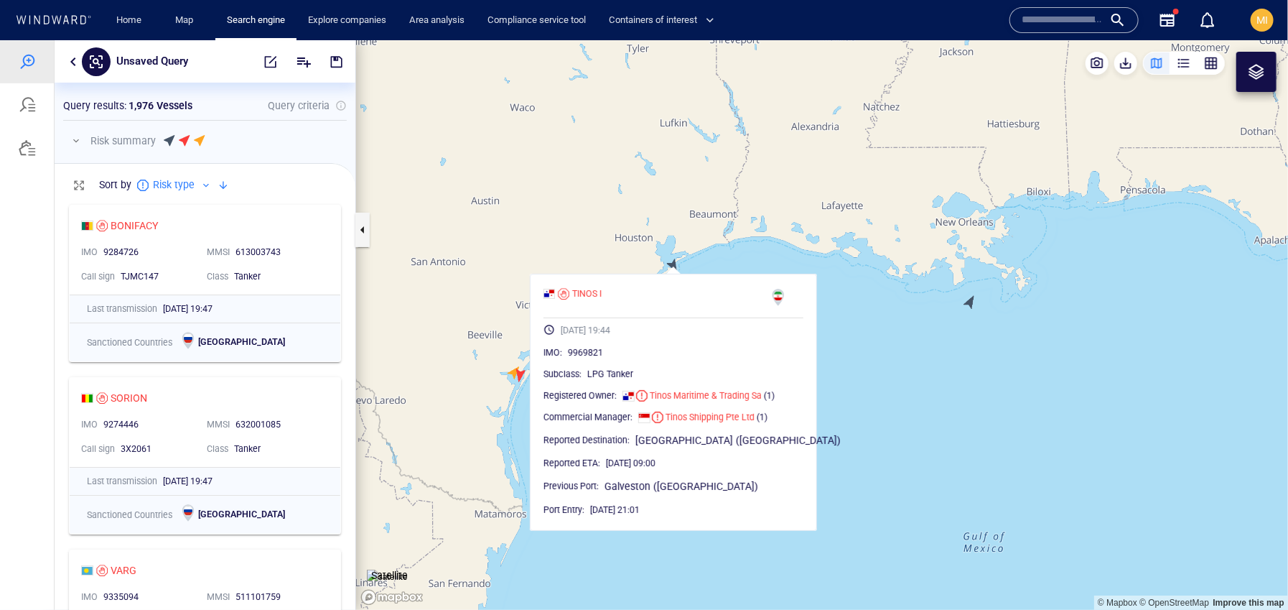
click at [675, 264] on canvas "Map" at bounding box center [822, 323] width 932 height 569
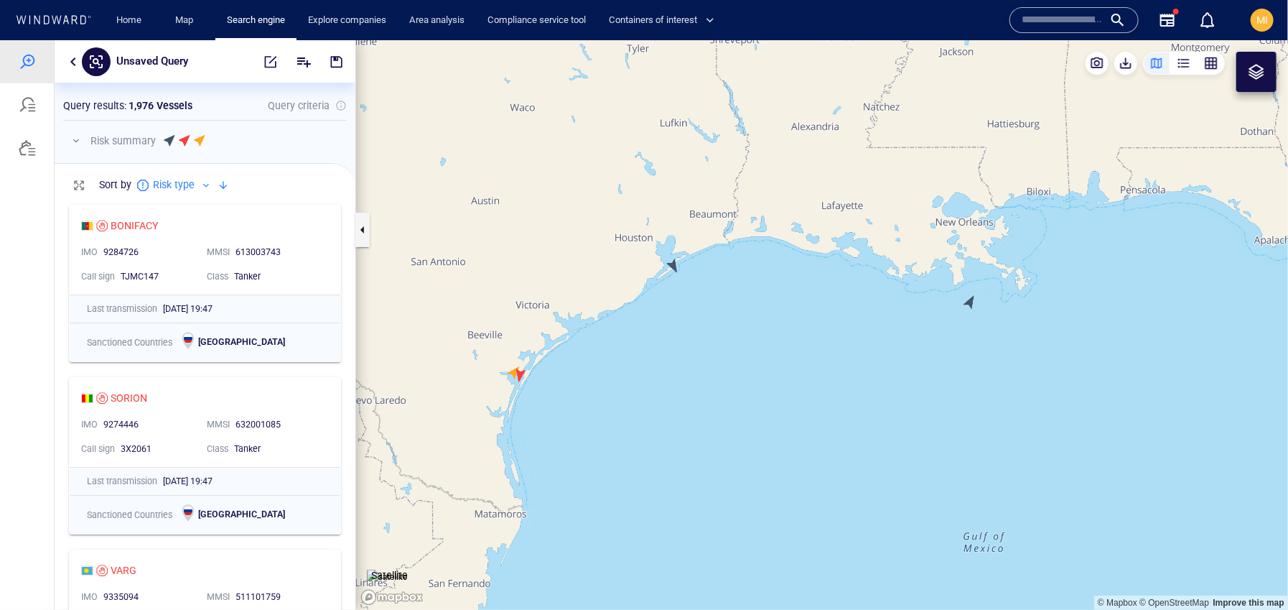
click at [974, 302] on canvas "Map" at bounding box center [822, 323] width 932 height 569
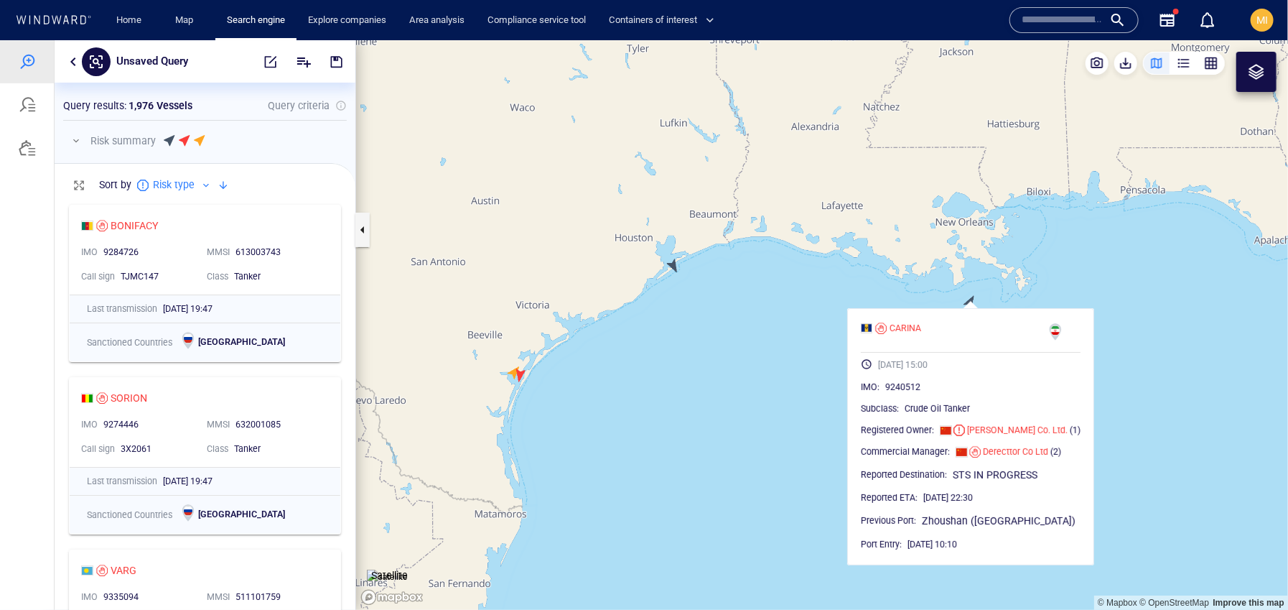
click at [794, 383] on canvas "Map" at bounding box center [822, 323] width 932 height 569
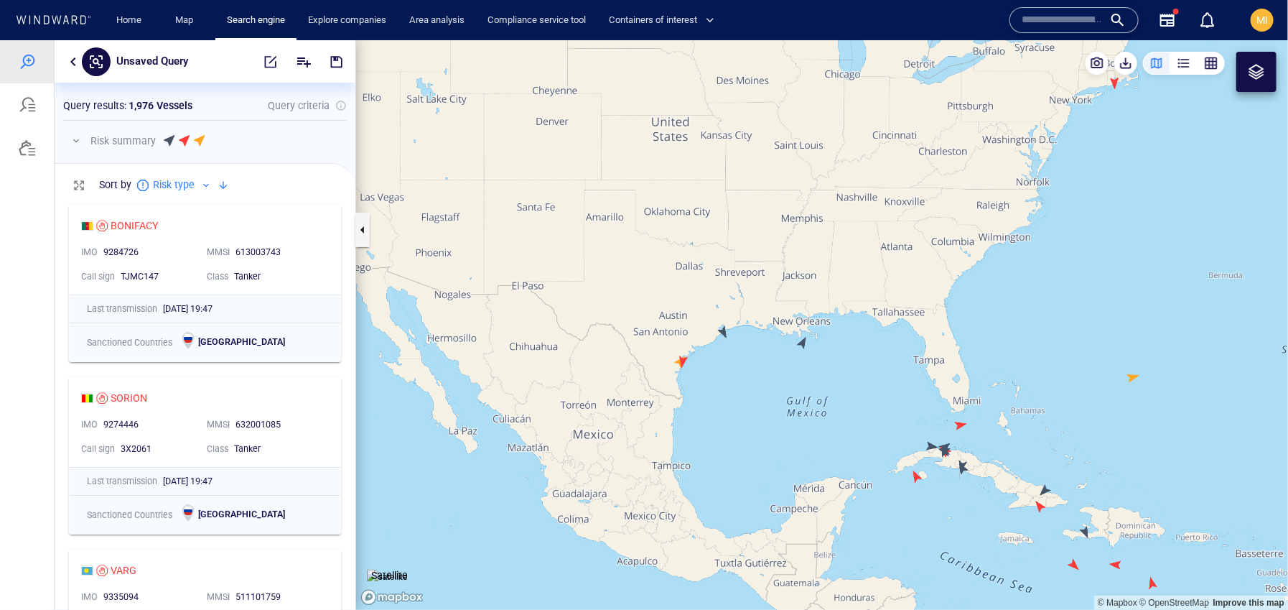
drag, startPoint x: 977, startPoint y: 366, endPoint x: 916, endPoint y: 328, distance: 70.9
click at [916, 328] on canvas "Map" at bounding box center [822, 323] width 932 height 569
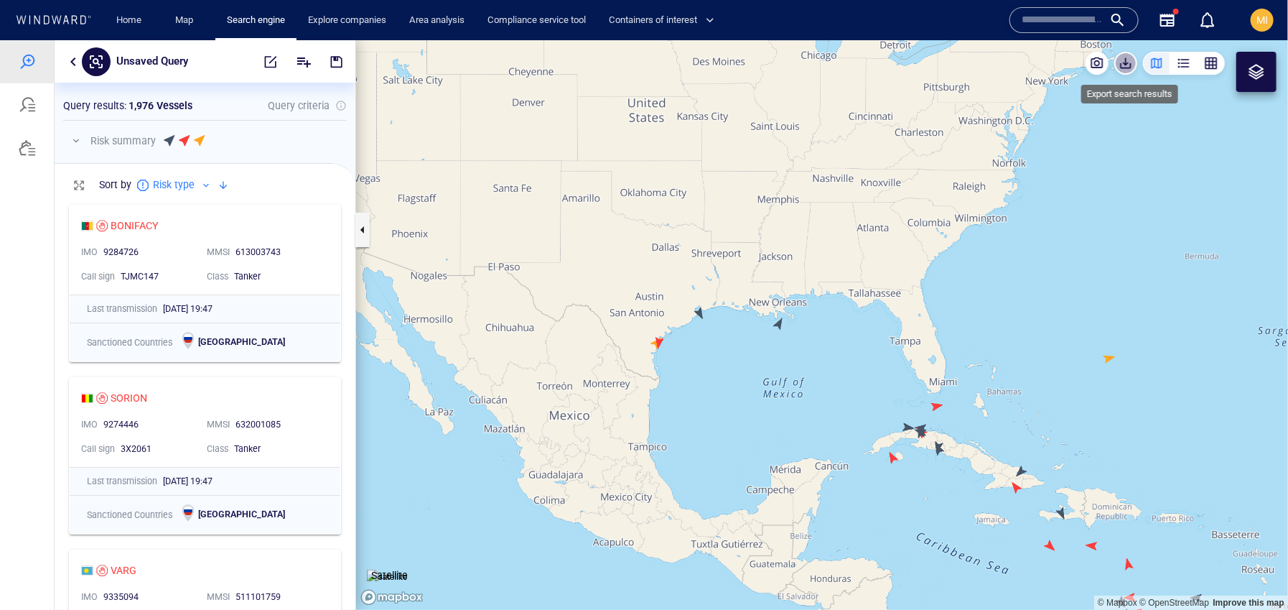
click at [1128, 65] on span "button" at bounding box center [1126, 62] width 14 height 14
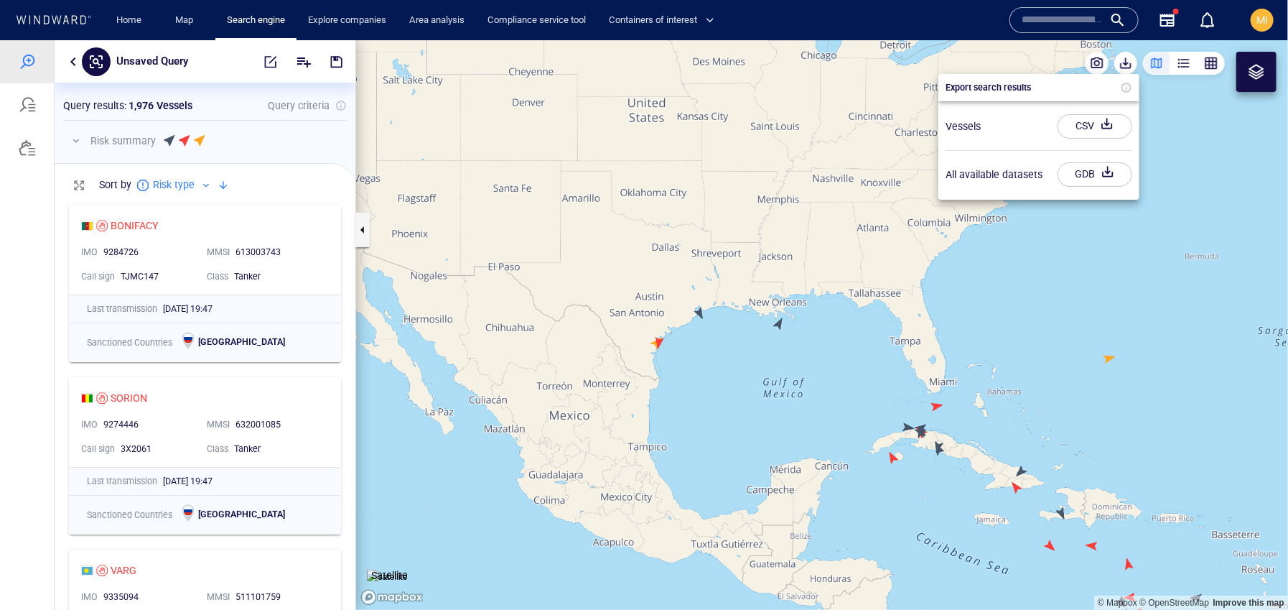
click at [1088, 127] on div "CSV" at bounding box center [1085, 125] width 24 height 24
